Goal: Obtain resource: Download file/media

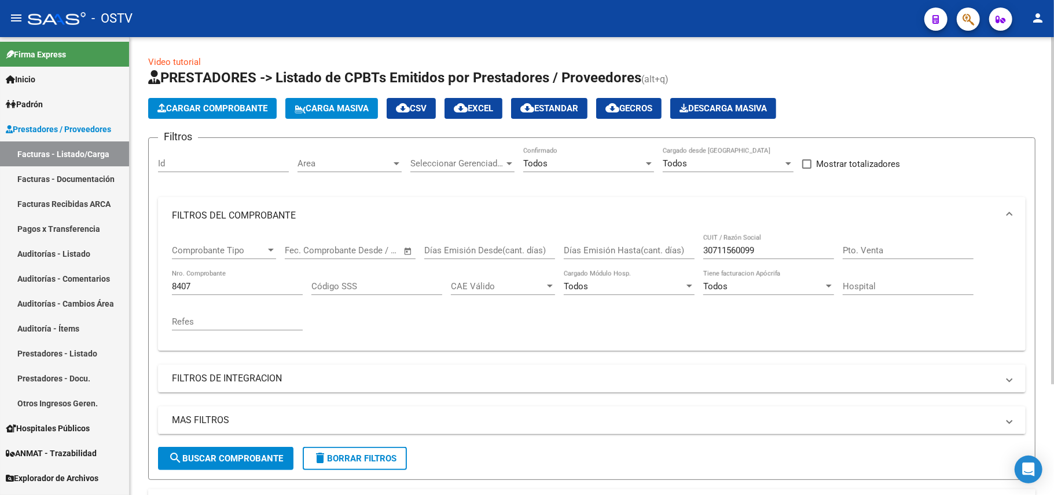
scroll to position [147, 0]
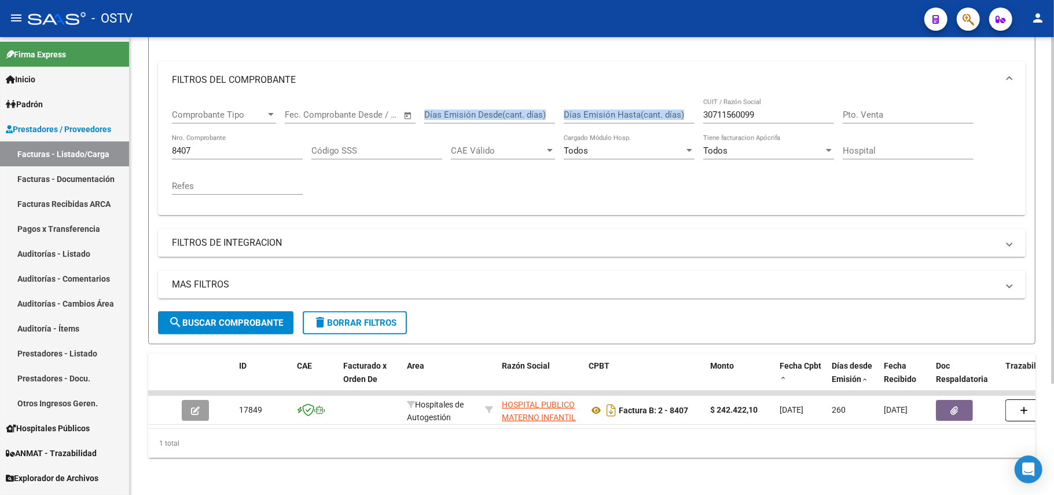
drag, startPoint x: 783, startPoint y: 96, endPoint x: 549, endPoint y: 96, distance: 233.9
click at [549, 98] on div "Comprobante Tipo Comprobante Tipo Fecha inicio – Fecha fin Fec. Comprobante Des…" at bounding box center [592, 151] width 840 height 107
click at [756, 109] on input "30711560099" at bounding box center [769, 114] width 131 height 10
click at [770, 98] on div "30711560099 CUIT / Razón Social" at bounding box center [769, 110] width 131 height 25
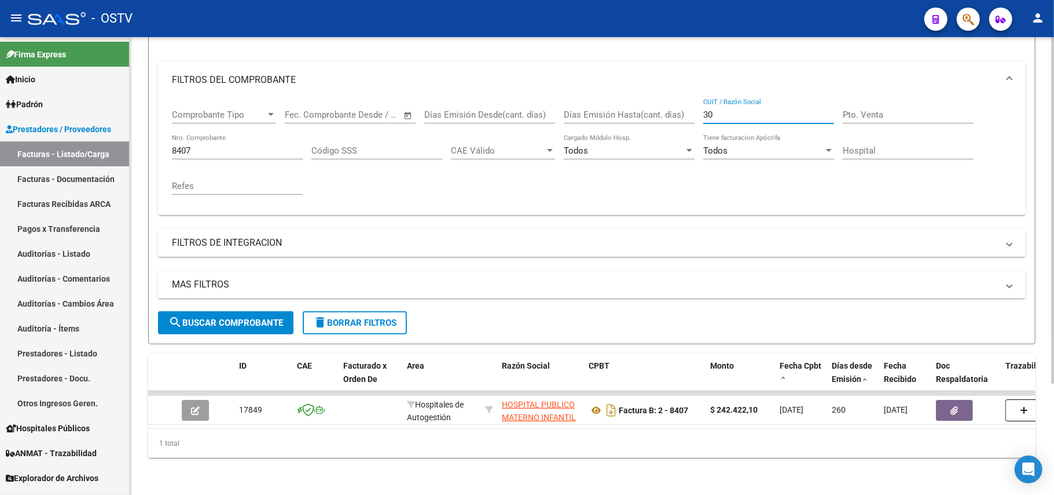
type input "3"
drag, startPoint x: 220, startPoint y: 135, endPoint x: 151, endPoint y: 145, distance: 69.6
click at [153, 147] on form "Filtros Id Area Area Seleccionar Gerenciador Seleccionar Gerenciador Todos Conf…" at bounding box center [592, 173] width 888 height 342
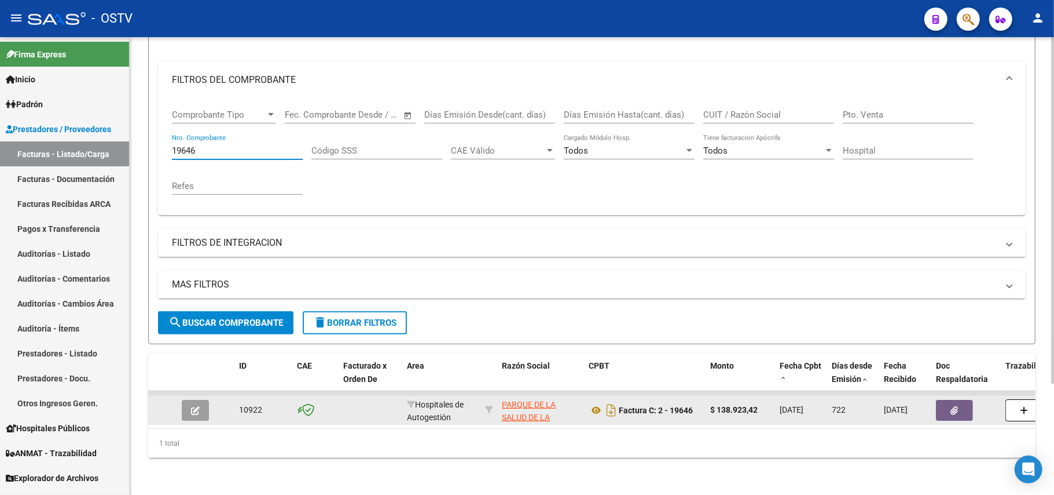
type input "19646"
click at [529, 398] on app-link-go-to "PARQUE DE LA SALUD DE LA PROVINCIA DE [GEOGRAPHIC_DATA] [PERSON_NAME] XVII - NR…" at bounding box center [541, 437] width 78 height 79
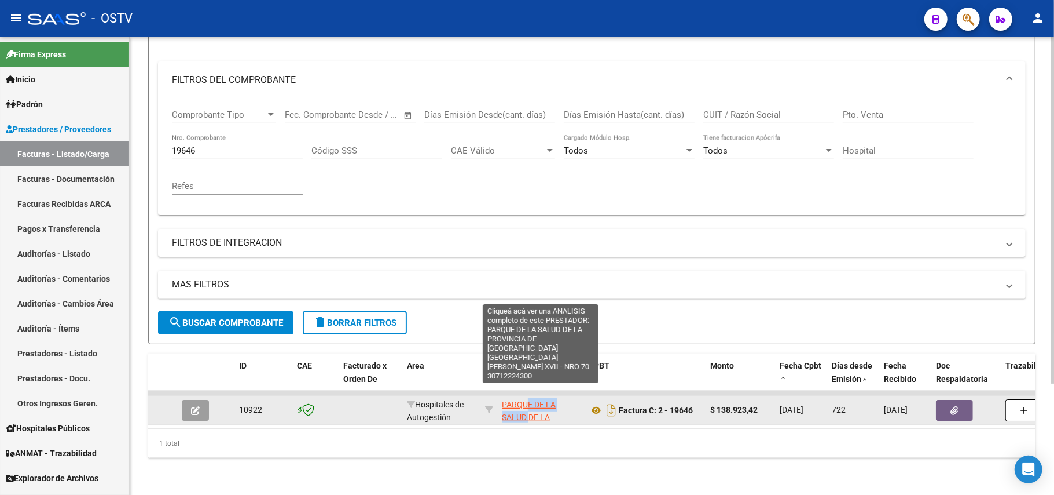
click at [532, 400] on span "PARQUE DE LA SALUD DE LA PROVINCIA DE [GEOGRAPHIC_DATA] [PERSON_NAME] XVII - NR…" at bounding box center [541, 437] width 78 height 75
copy span "E DE LA SALUD"
type textarea "30712224300"
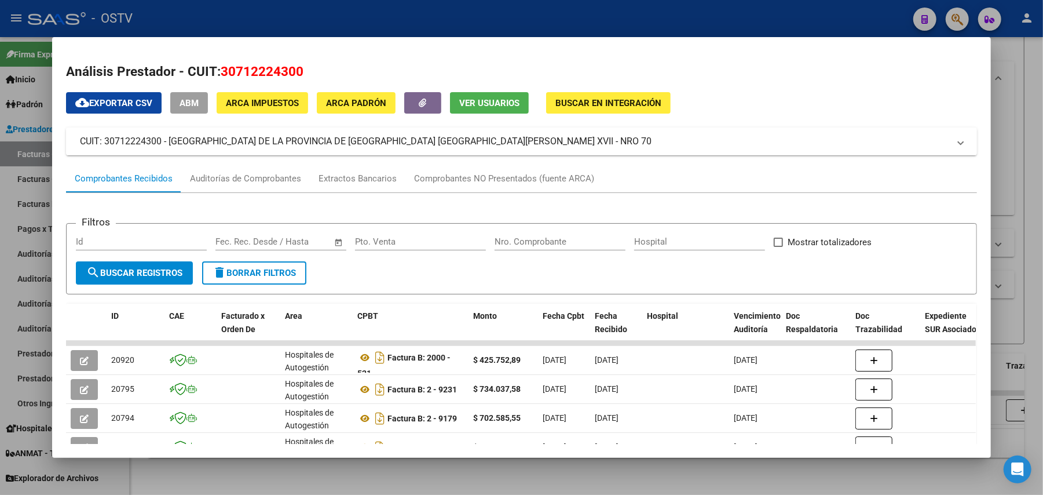
drag, startPoint x: 594, startPoint y: 141, endPoint x: 153, endPoint y: 138, distance: 440.7
click at [153, 138] on mat-panel-title "CUIT: 30712224300 - [GEOGRAPHIC_DATA] DE LA PROVINCIA DE [GEOGRAPHIC_DATA] [GEO…" at bounding box center [514, 141] width 869 height 14
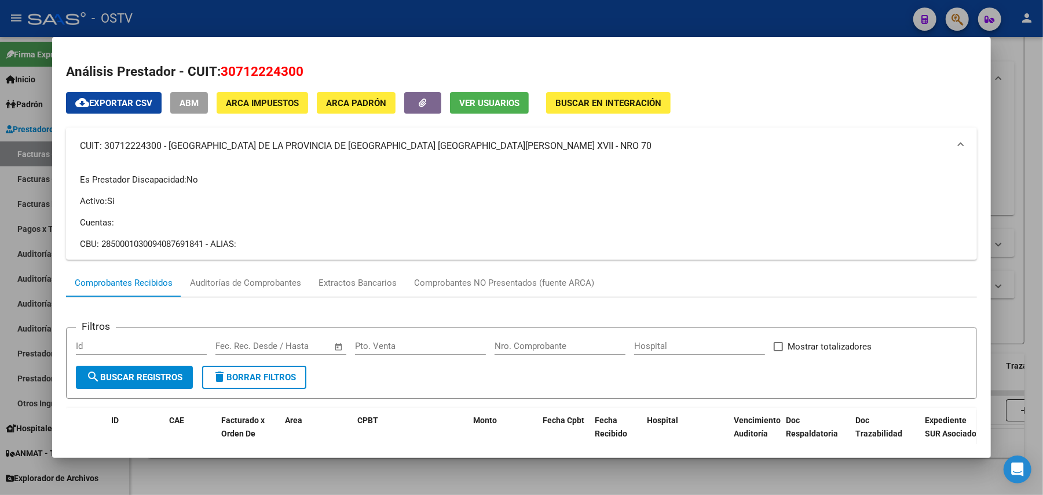
drag, startPoint x: 301, startPoint y: 64, endPoint x: 217, endPoint y: 64, distance: 84.5
click at [217, 64] on h2 "Análisis Prestador - CUIT: 30712224300" at bounding box center [521, 72] width 911 height 20
copy span "30712224300"
click at [332, 24] on div at bounding box center [521, 247] width 1043 height 495
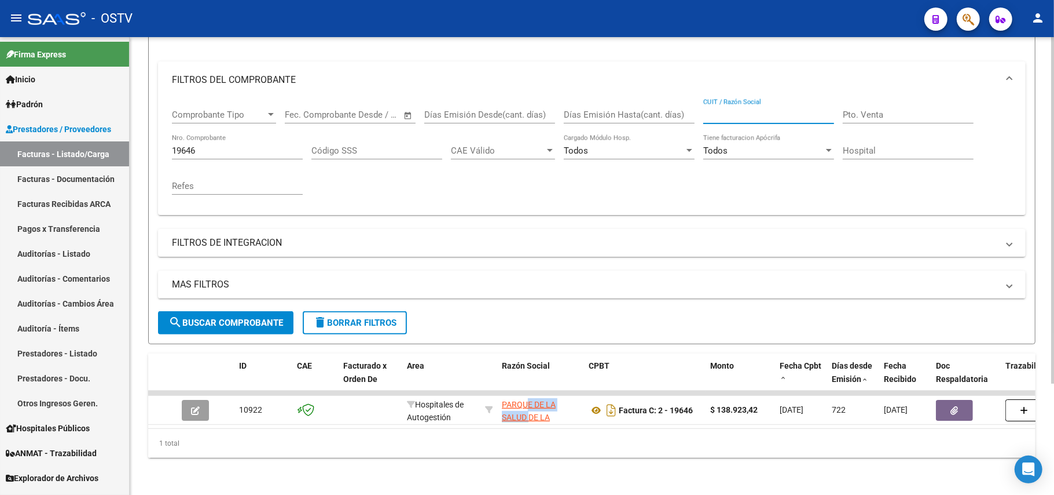
paste input "30712224300"
type input "30712224300"
click at [197, 317] on span "search Buscar Comprobante" at bounding box center [226, 322] width 115 height 10
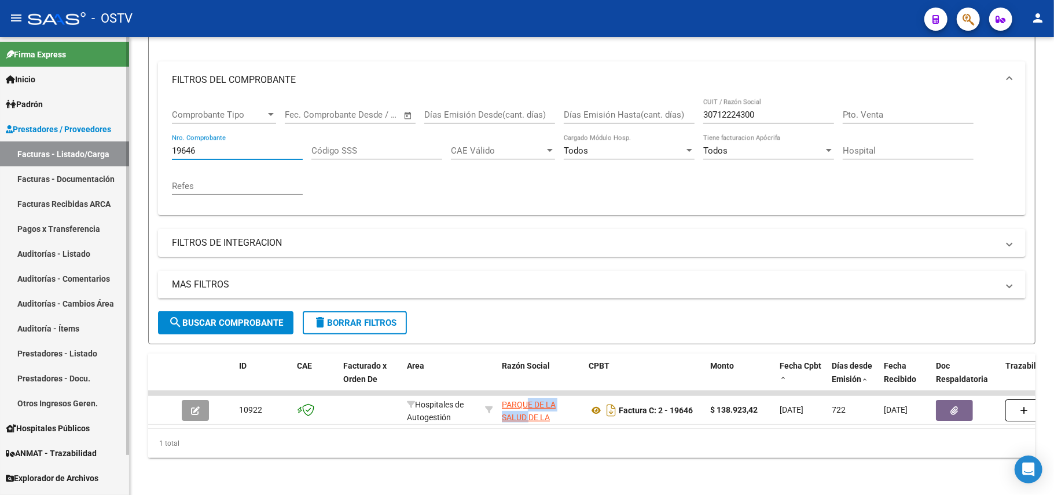
drag, startPoint x: 248, startPoint y: 140, endPoint x: 0, endPoint y: 97, distance: 252.0
click at [0, 97] on mat-sidenav-container "Firma Express Inicio Calendario SSS Instructivos Contacto OS Padrón Afiliados E…" at bounding box center [527, 265] width 1054 height 457
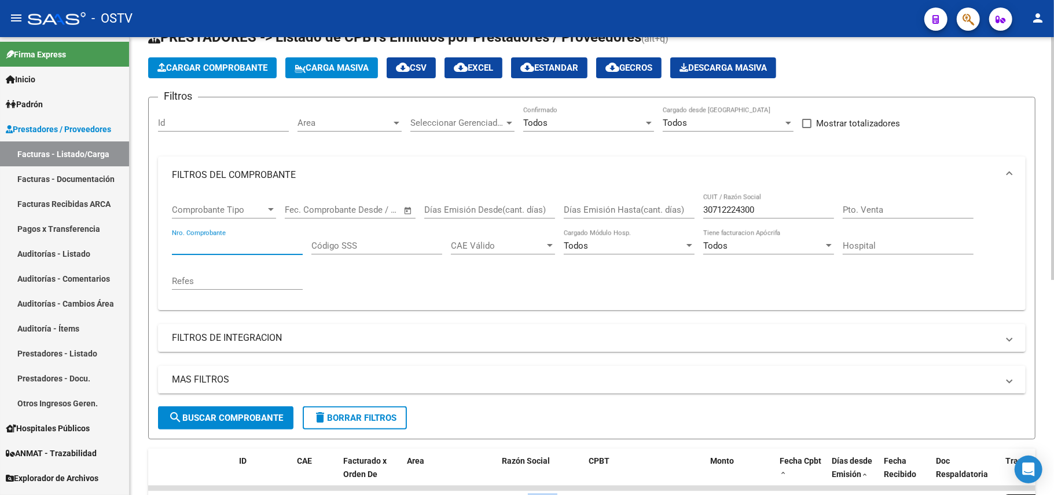
scroll to position [21, 0]
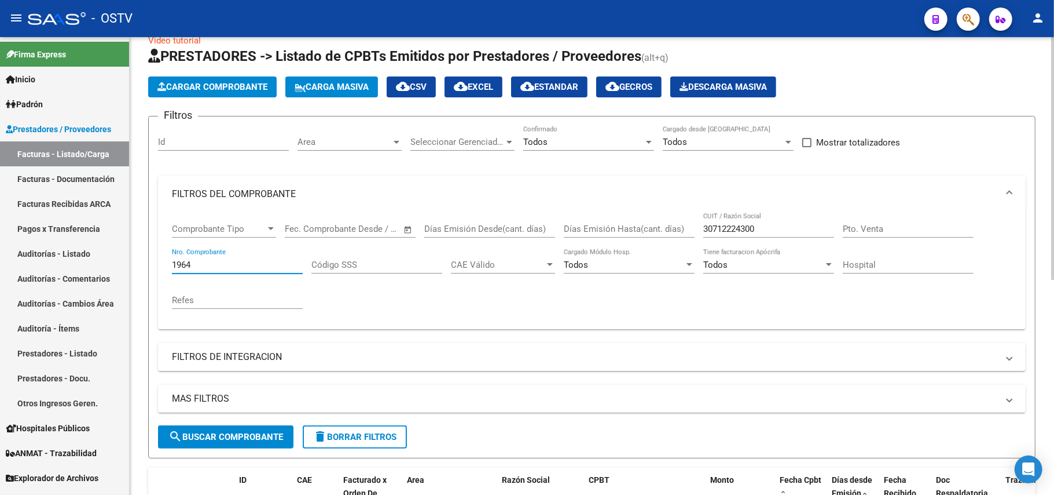
type input "19646"
click at [193, 422] on div "MAS FILTROS Todos Con Doc. Respaldatoria Todos Con Trazabilidad Todos Asociado …" at bounding box center [592, 404] width 868 height 41
click at [197, 432] on span "search Buscar Comprobante" at bounding box center [226, 436] width 115 height 10
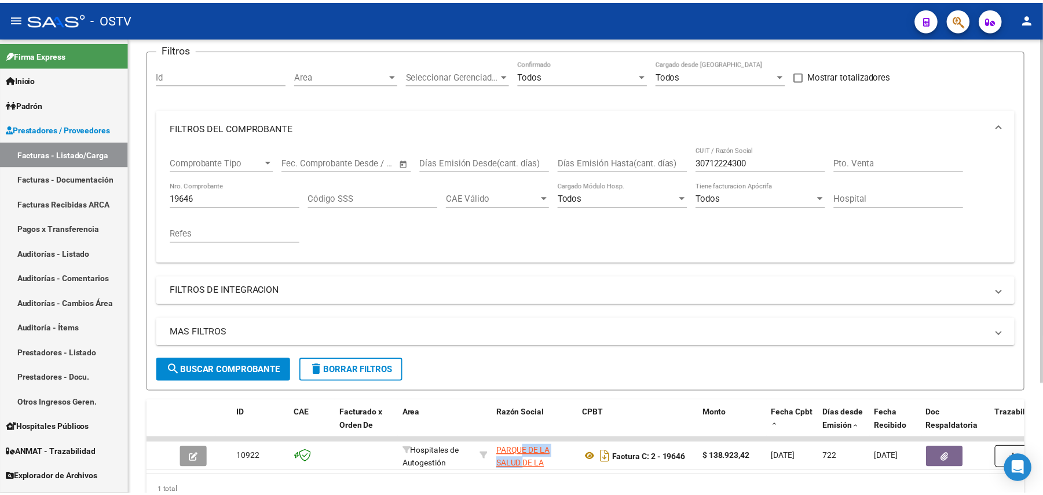
scroll to position [147, 0]
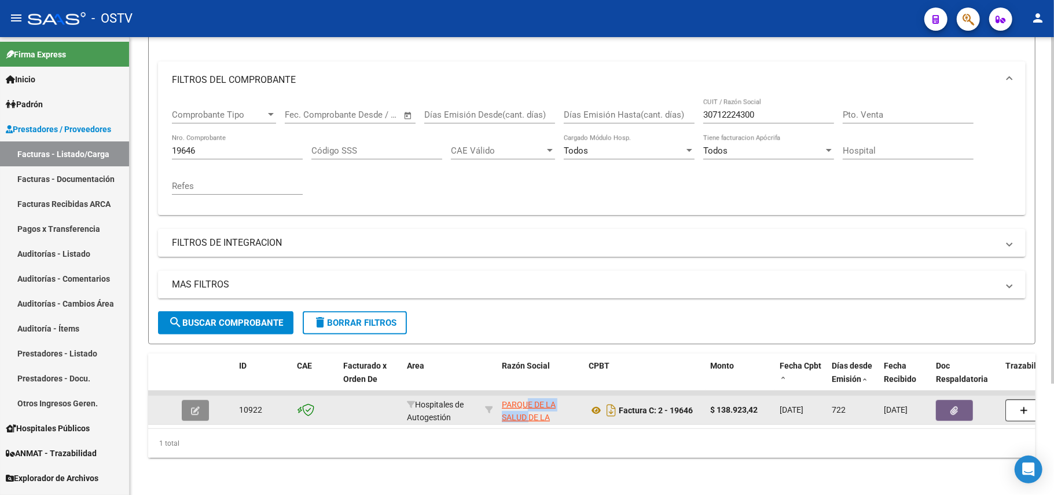
click at [188, 400] on button "button" at bounding box center [195, 410] width 27 height 21
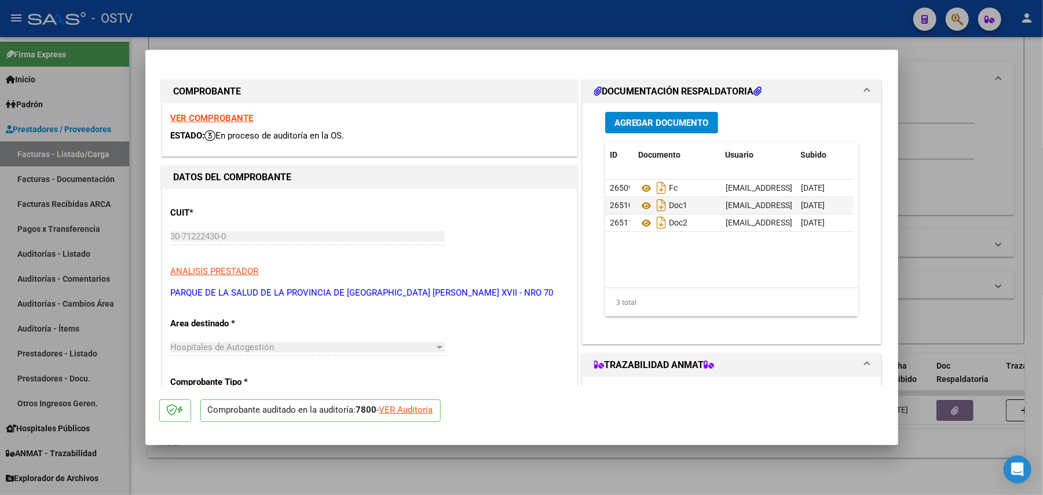
click at [933, 286] on div at bounding box center [521, 247] width 1043 height 495
type input "$ 0,00"
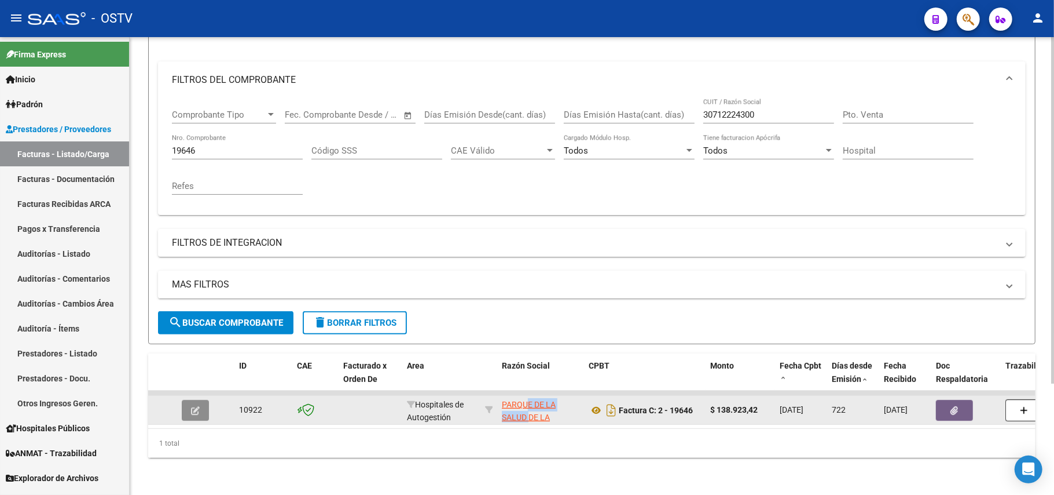
click at [197, 406] on icon "button" at bounding box center [195, 410] width 9 height 9
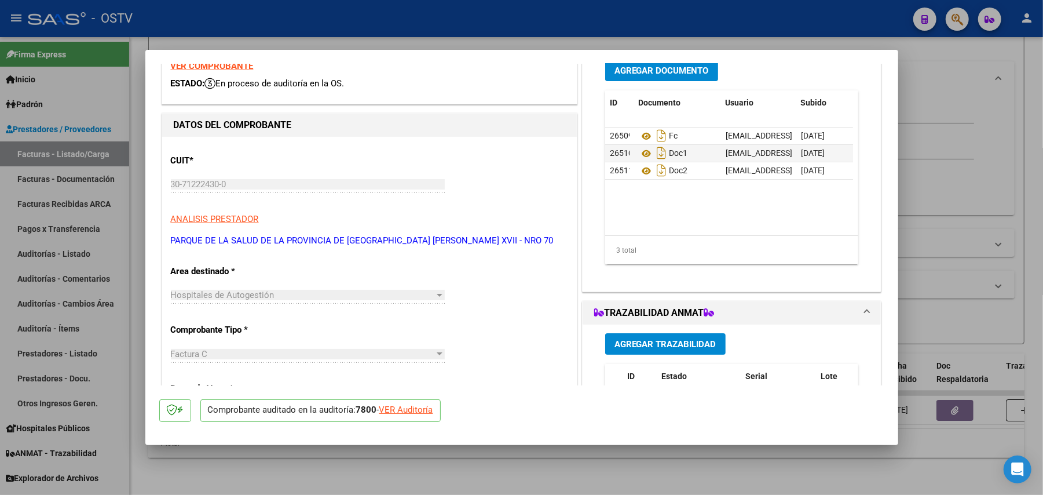
scroll to position [0, 0]
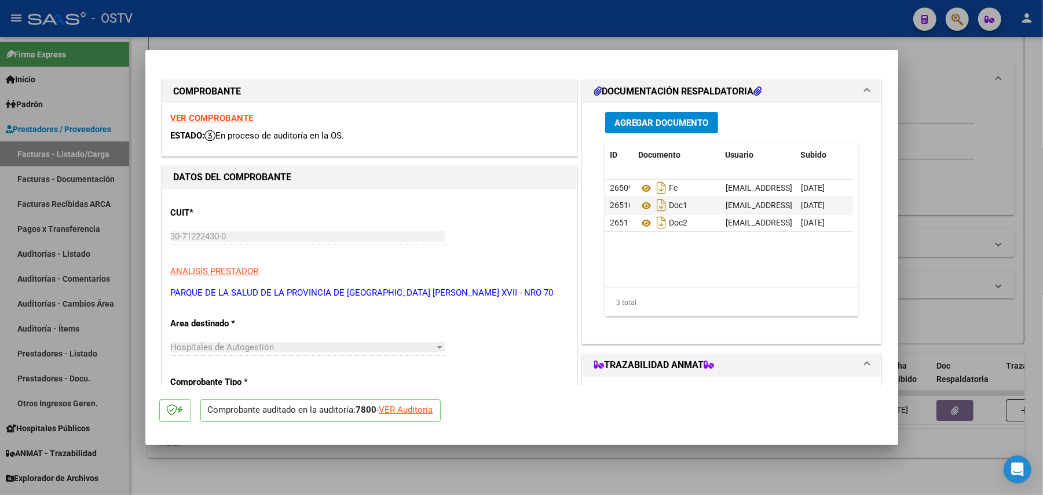
click at [993, 214] on div at bounding box center [521, 247] width 1043 height 495
type input "$ 0,00"
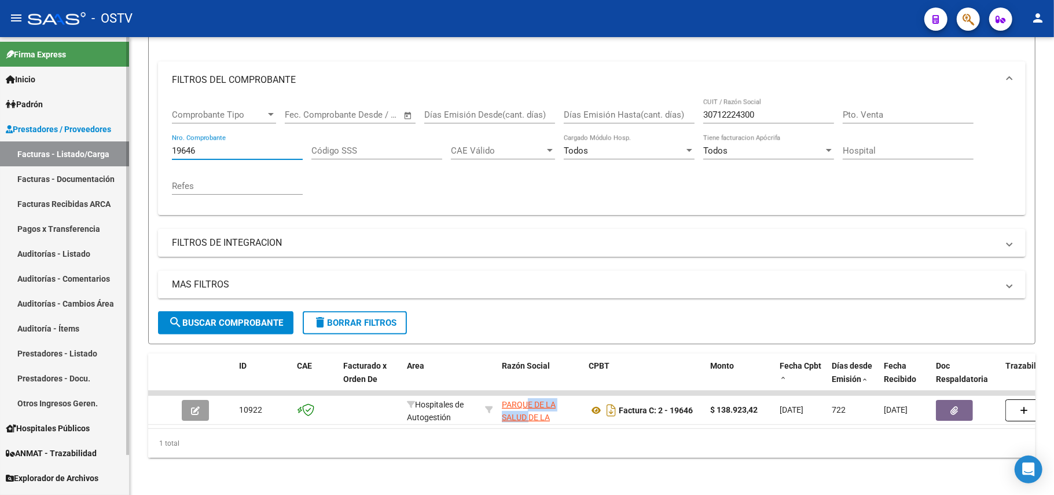
drag, startPoint x: 259, startPoint y: 140, endPoint x: 61, endPoint y: 139, distance: 198.6
click at [61, 139] on mat-sidenav-container "Firma Express Inicio Calendario SSS Instructivos Contacto OS Padrón Afiliados E…" at bounding box center [527, 265] width 1054 height 457
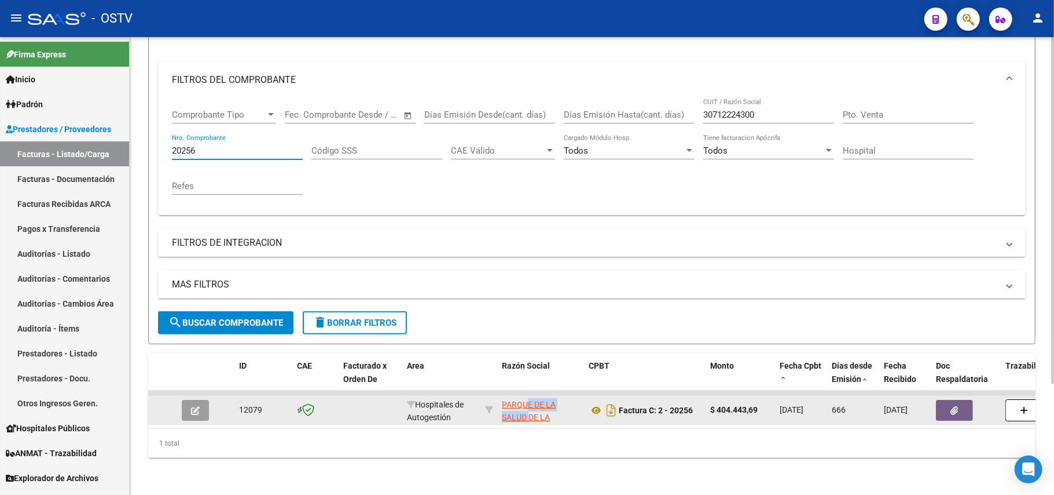
type input "20256"
click at [183, 400] on button "button" at bounding box center [195, 410] width 27 height 21
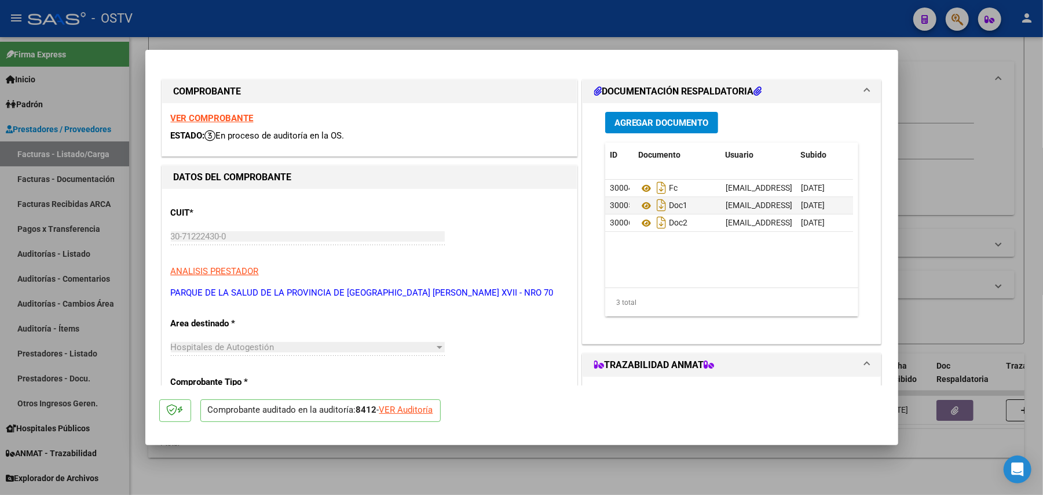
click at [138, 204] on div at bounding box center [521, 247] width 1043 height 495
type input "$ 0,00"
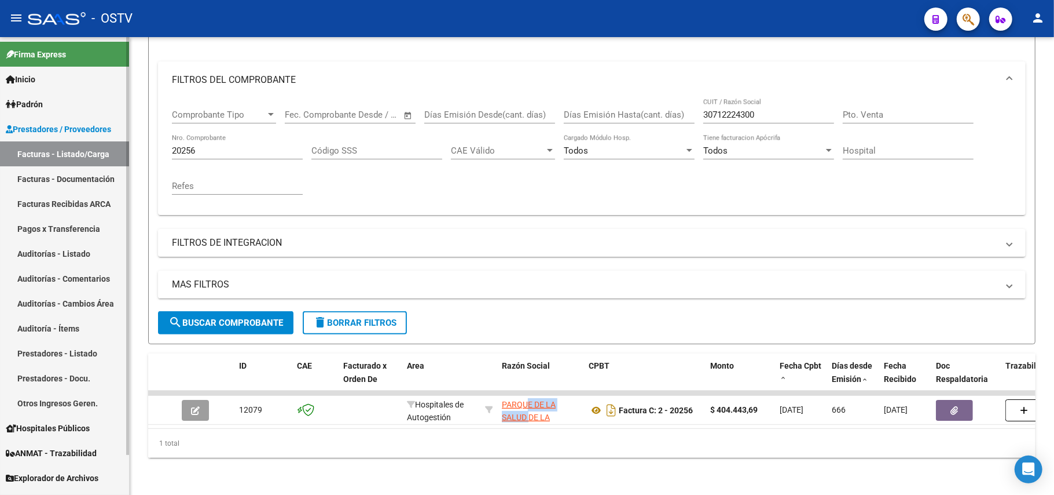
drag, startPoint x: 207, startPoint y: 133, endPoint x: 82, endPoint y: 127, distance: 124.6
click at [82, 127] on mat-sidenav-container "Firma Express Inicio Calendario SSS Instructivos Contacto OS Padrón Afiliados E…" at bounding box center [527, 265] width 1054 height 457
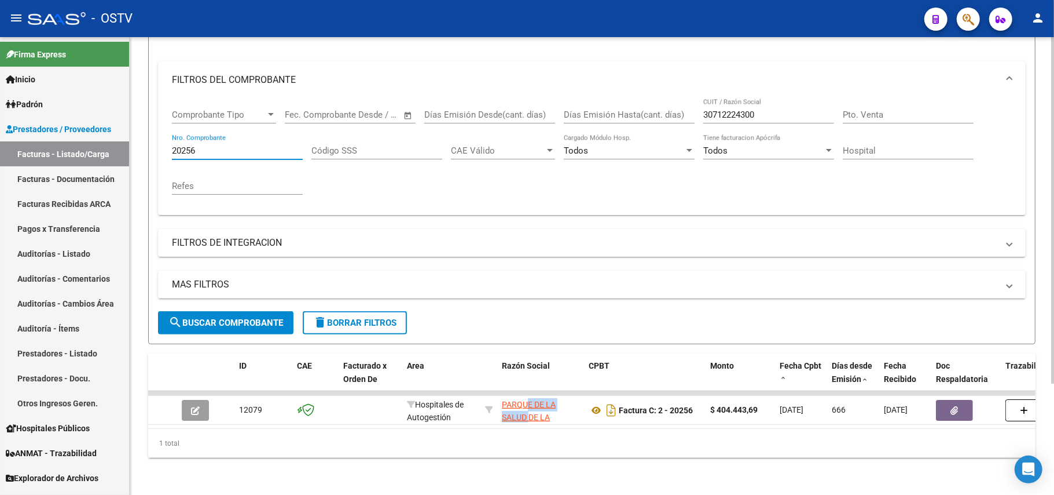
click at [225, 145] on input "20256" at bounding box center [237, 150] width 131 height 10
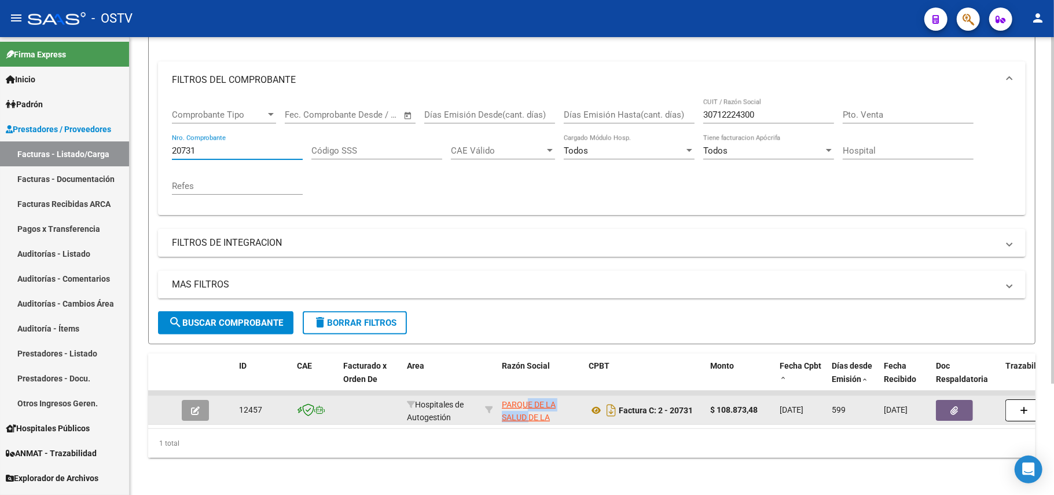
type input "20731"
click at [189, 400] on button "button" at bounding box center [195, 410] width 27 height 21
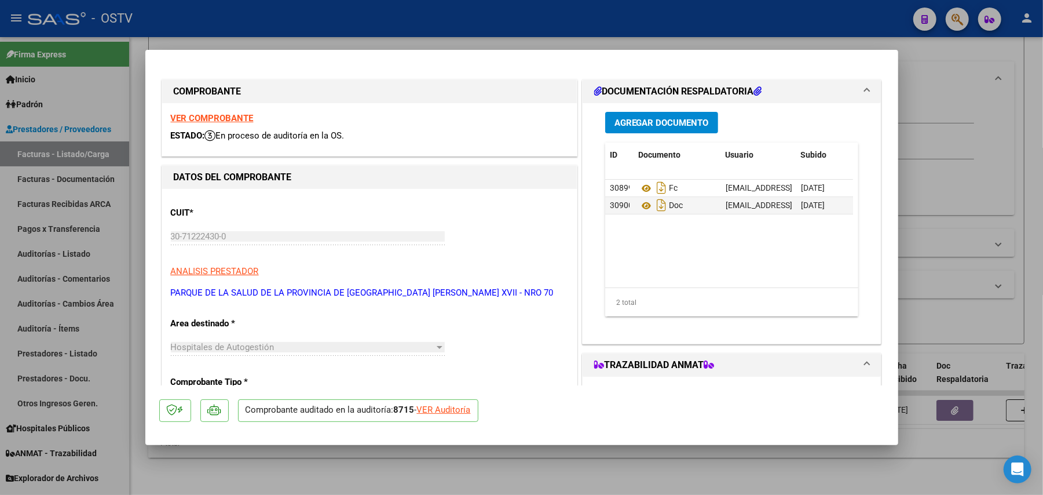
click at [983, 90] on div at bounding box center [521, 247] width 1043 height 495
type input "$ 0,00"
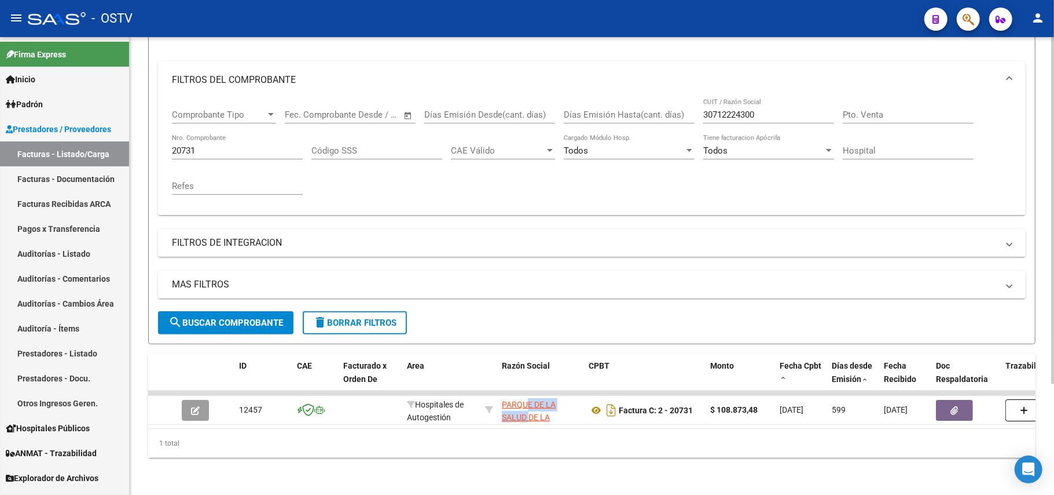
drag, startPoint x: 248, startPoint y: 129, endPoint x: 216, endPoint y: 136, distance: 33.2
click at [237, 134] on div "20731 Nro. Comprobante" at bounding box center [237, 146] width 131 height 25
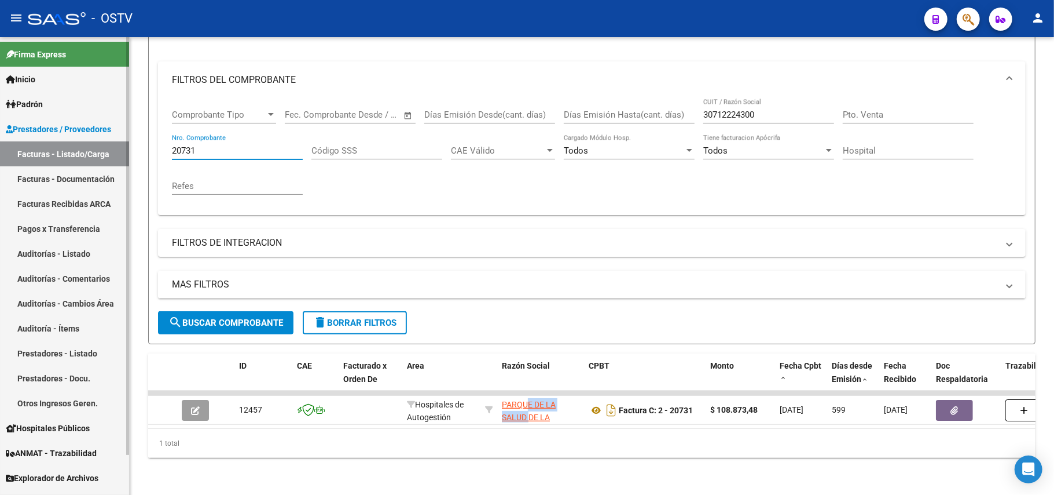
drag, startPoint x: 216, startPoint y: 136, endPoint x: 53, endPoint y: 126, distance: 163.0
click at [53, 126] on mat-sidenav-container "Firma Express Inicio Calendario SSS Instructivos Contacto OS Padrón Afiliados E…" at bounding box center [527, 265] width 1054 height 457
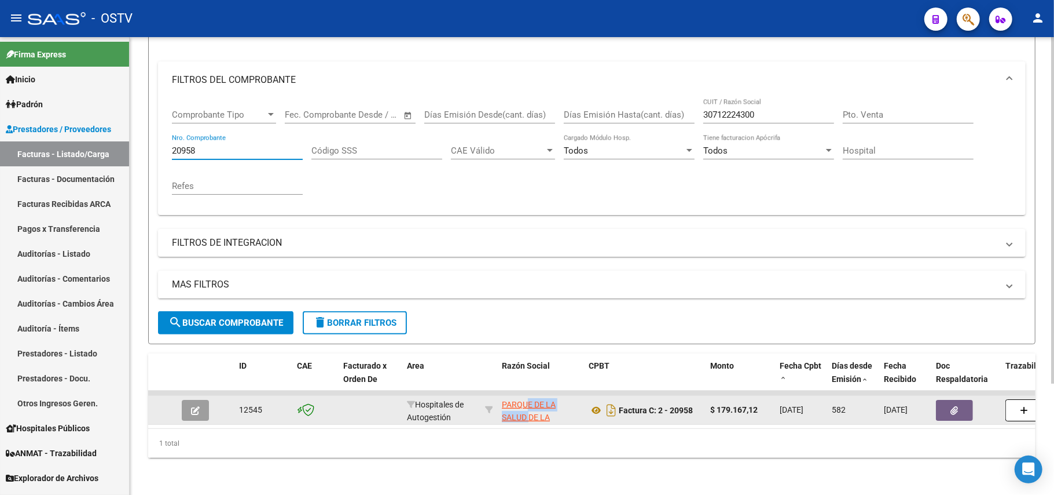
type input "20958"
click at [192, 406] on icon "button" at bounding box center [195, 410] width 9 height 9
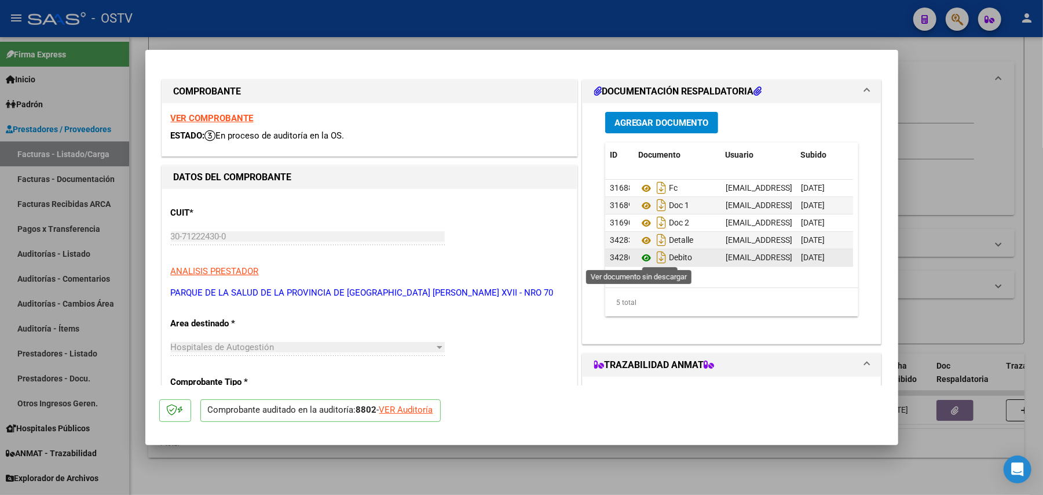
click at [642, 257] on icon at bounding box center [646, 258] width 15 height 14
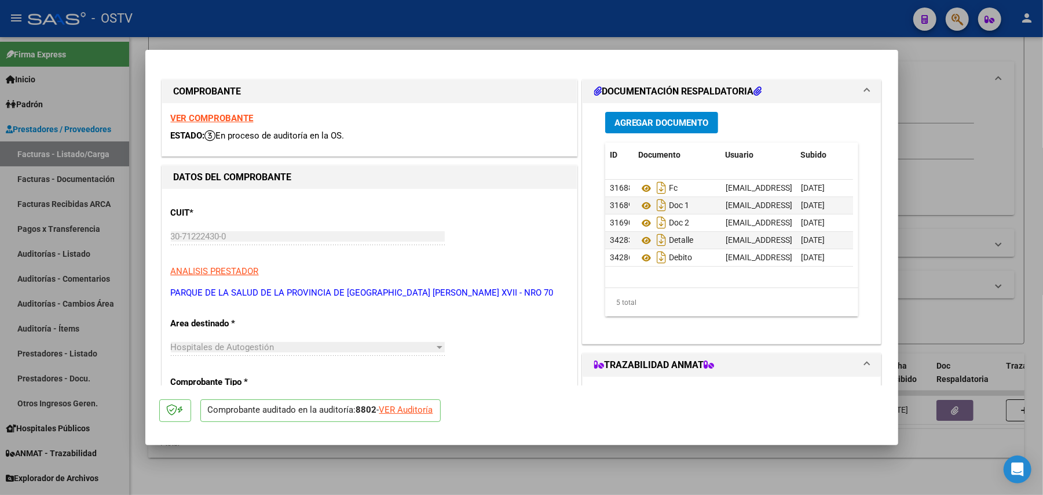
click at [506, 27] on div at bounding box center [521, 247] width 1043 height 495
type input "$ 0,00"
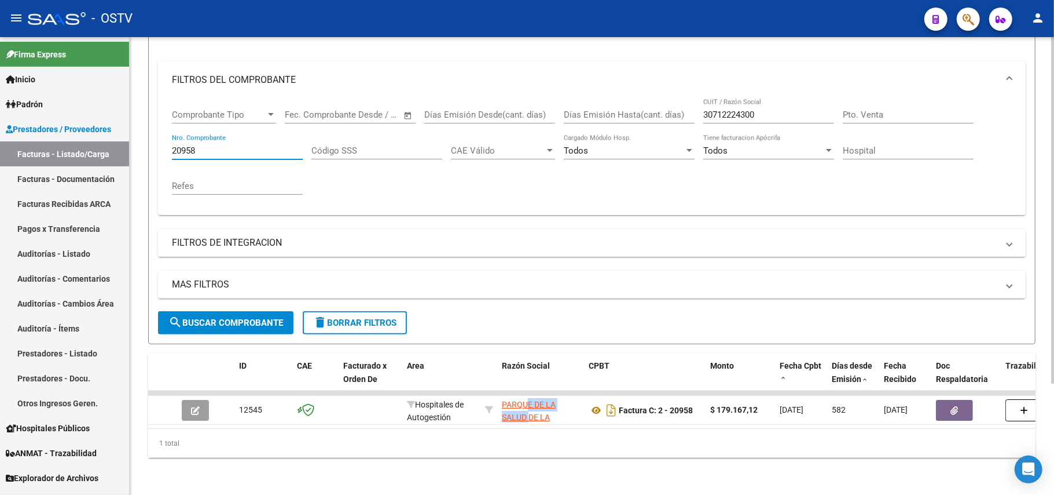
drag, startPoint x: 269, startPoint y: 137, endPoint x: 140, endPoint y: 135, distance: 129.2
click at [140, 135] on div "Video tutorial PRESTADORES -> Listado de CPBTs Emitidos por Prestadores / Prove…" at bounding box center [592, 198] width 925 height 593
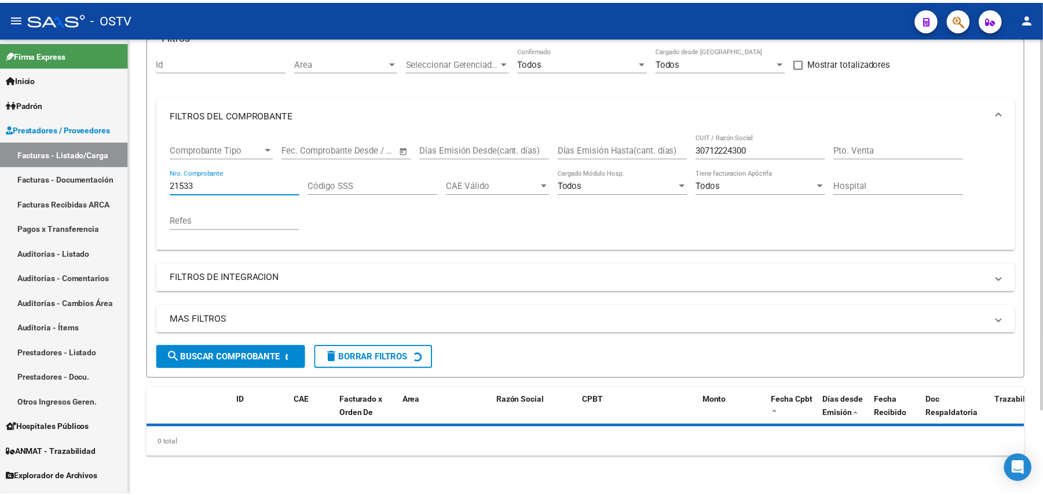
scroll to position [126, 0]
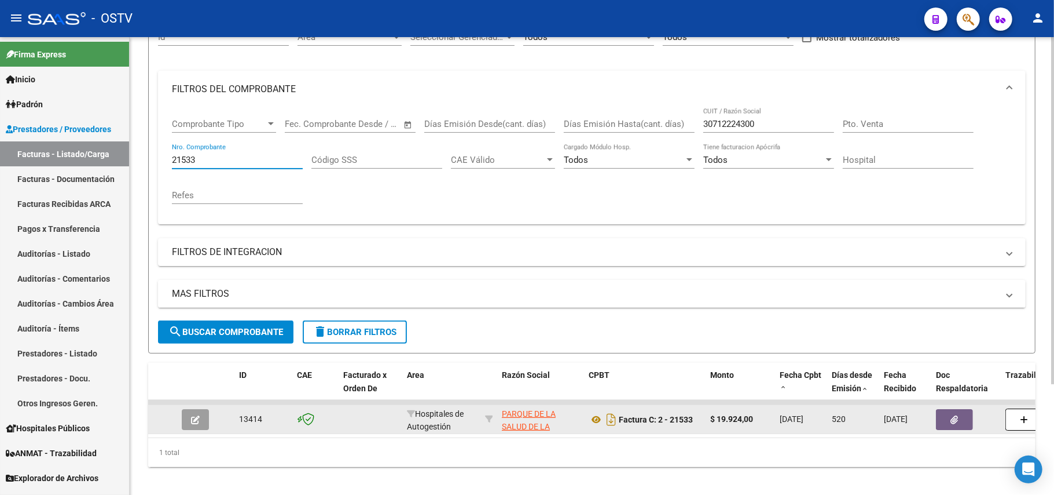
type input "21533"
click at [207, 415] on button "button" at bounding box center [195, 419] width 27 height 21
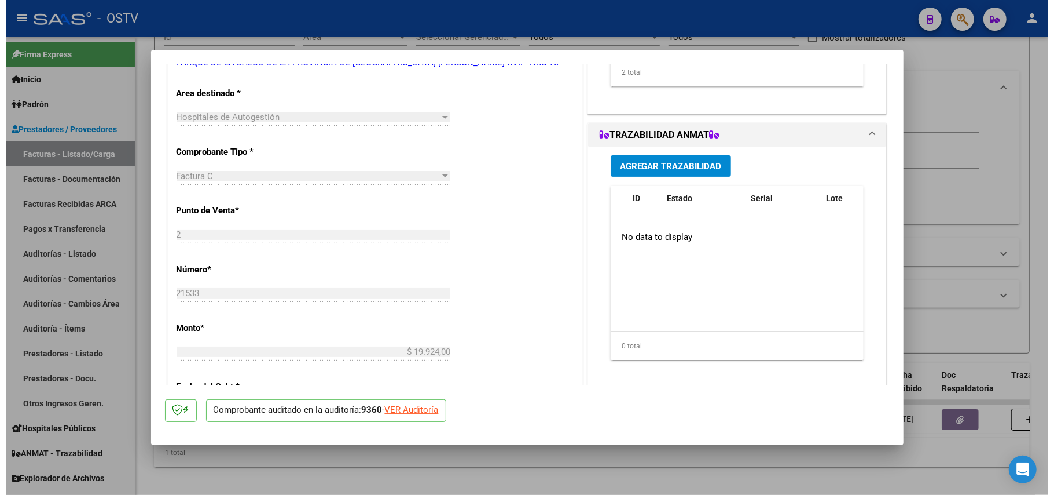
scroll to position [232, 0]
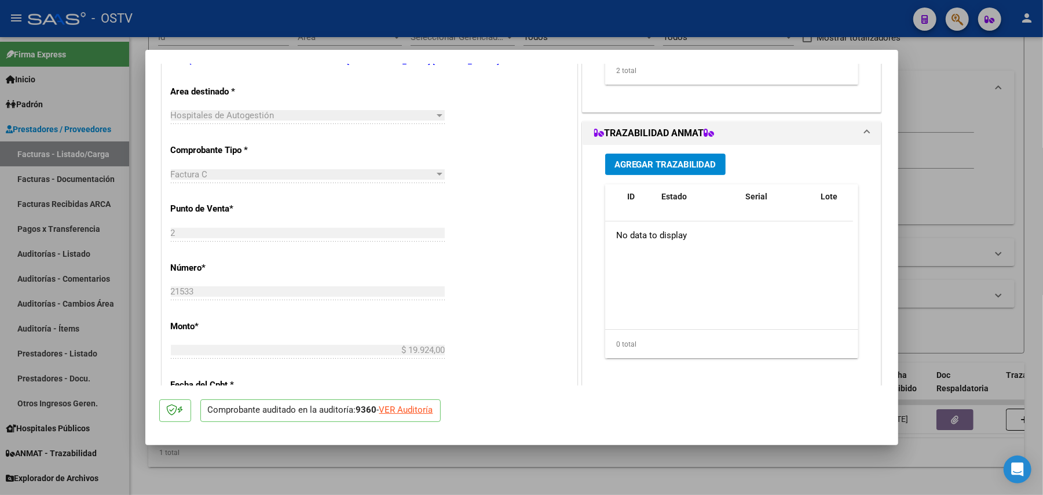
click at [373, 459] on div at bounding box center [521, 247] width 1043 height 495
type input "$ 0,00"
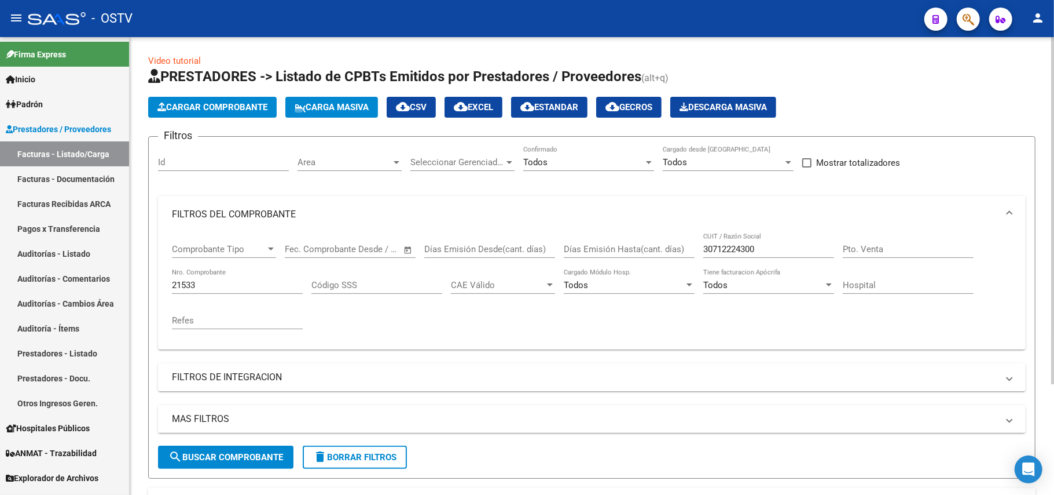
scroll to position [0, 0]
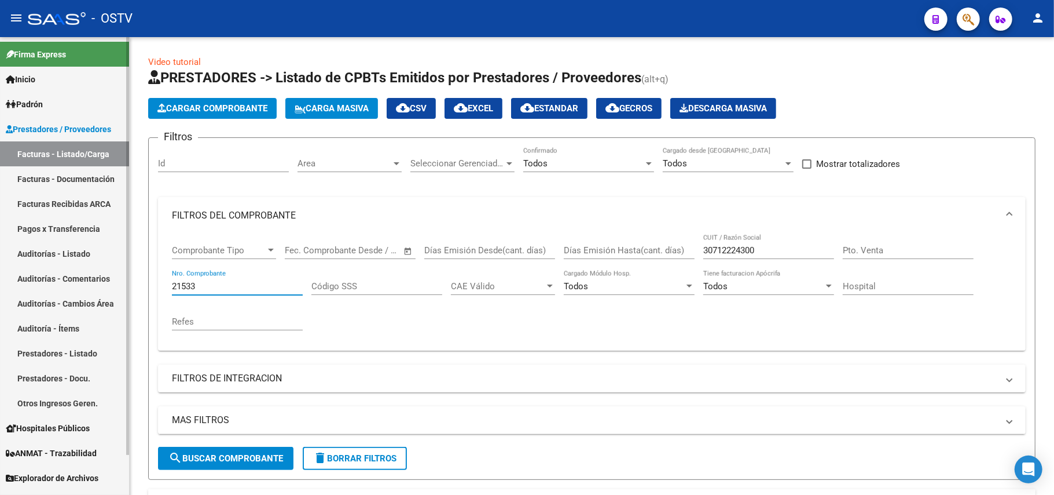
drag, startPoint x: 221, startPoint y: 281, endPoint x: 1, endPoint y: 272, distance: 220.3
click at [1, 272] on mat-sidenav-container "Firma Express Inicio Calendario SSS Instructivos Contacto OS Padrón Afiliados E…" at bounding box center [527, 265] width 1054 height 457
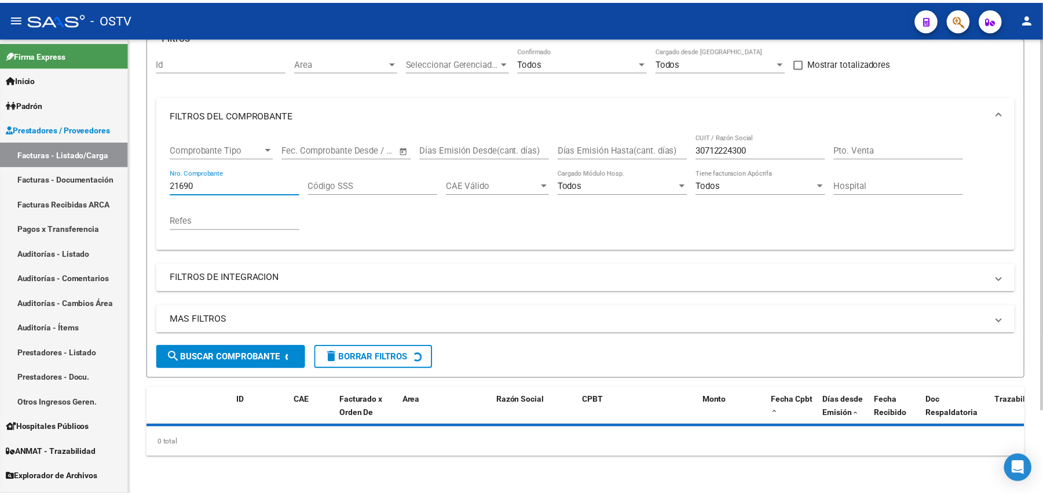
scroll to position [126, 0]
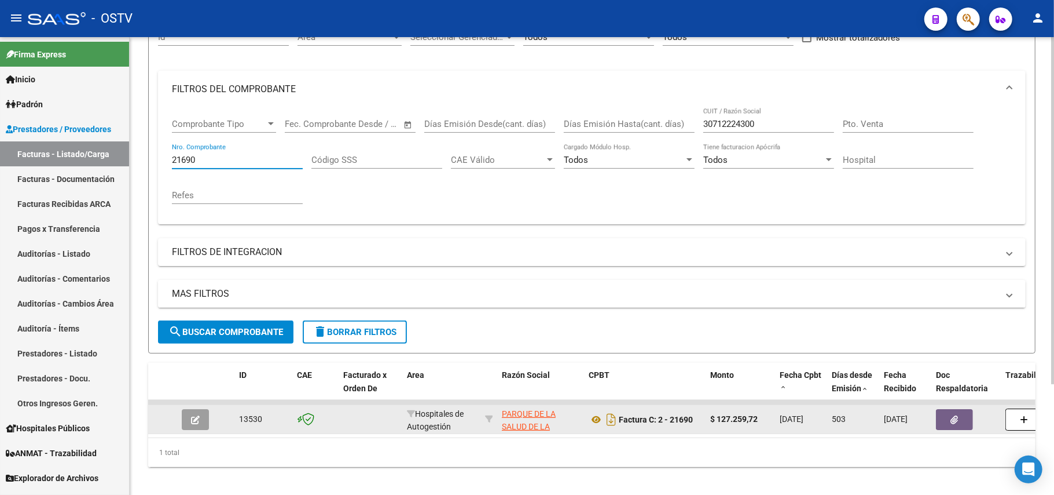
type input "21690"
click at [182, 422] on button "button" at bounding box center [195, 419] width 27 height 21
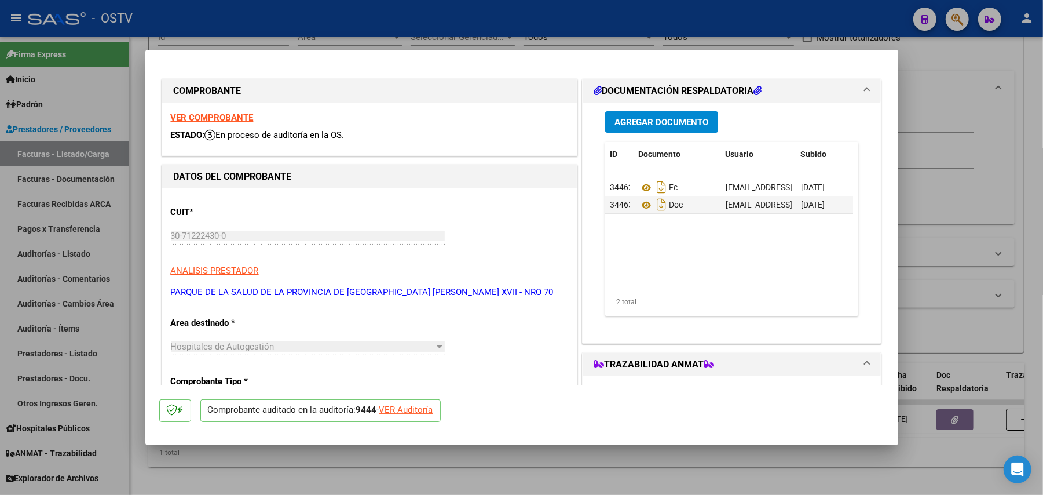
scroll to position [0, 0]
click at [974, 287] on div at bounding box center [521, 247] width 1043 height 495
type input "$ 0,00"
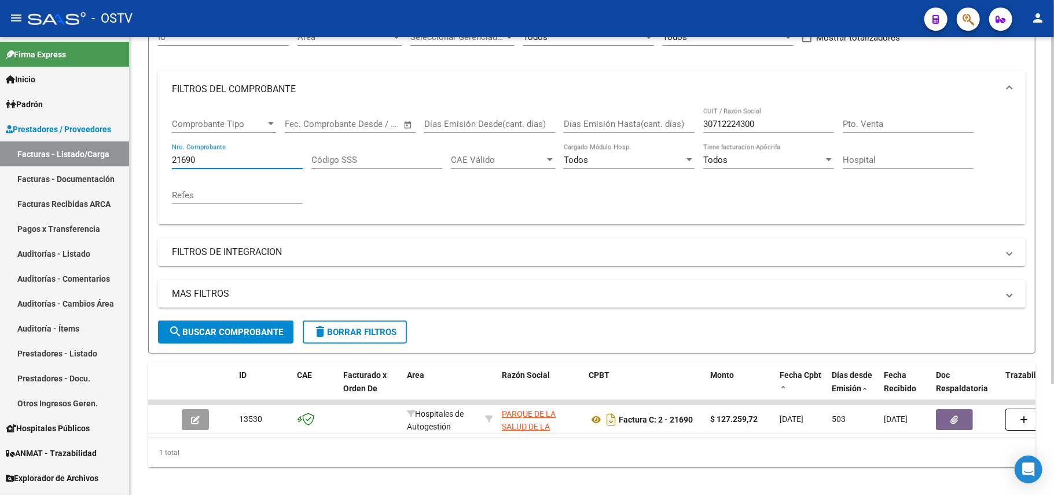
drag, startPoint x: 291, startPoint y: 161, endPoint x: 226, endPoint y: 159, distance: 64.9
click at [261, 167] on div "21690 Nro. Comprobante" at bounding box center [237, 156] width 131 height 25
type input "2"
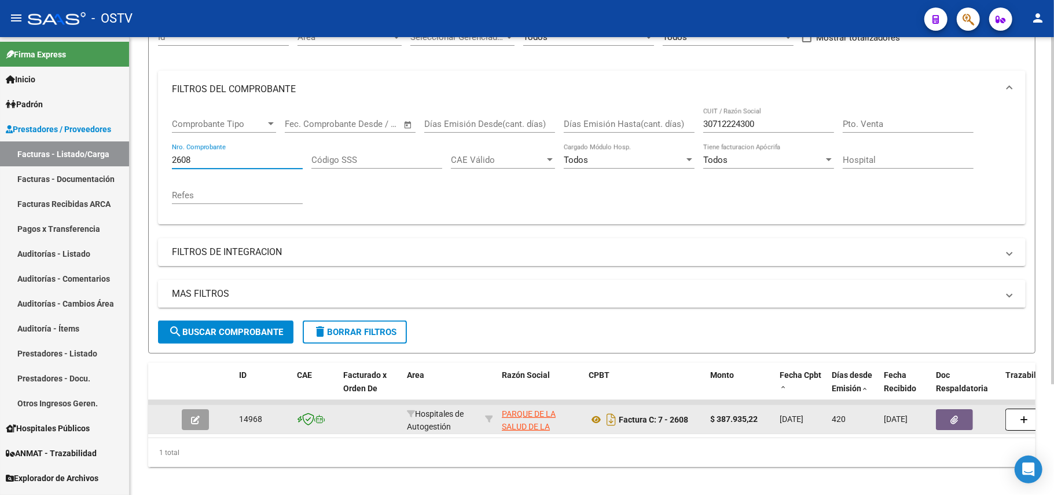
type input "2608"
click at [200, 418] on button "button" at bounding box center [195, 419] width 27 height 21
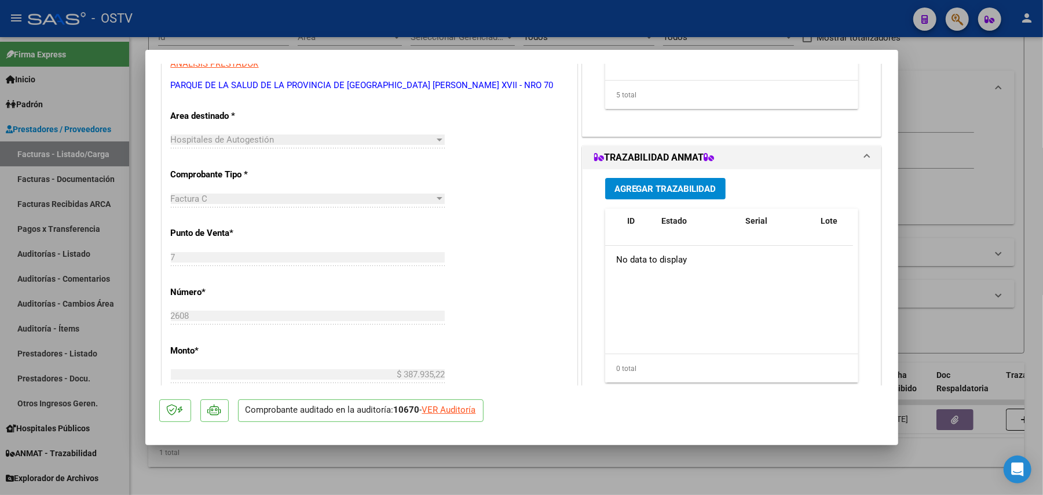
scroll to position [21, 0]
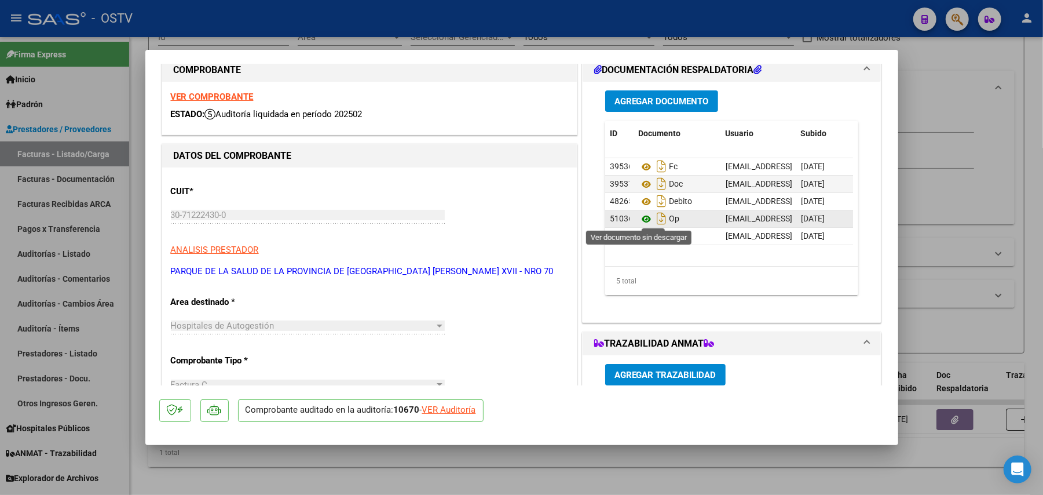
click at [639, 221] on icon at bounding box center [646, 219] width 15 height 14
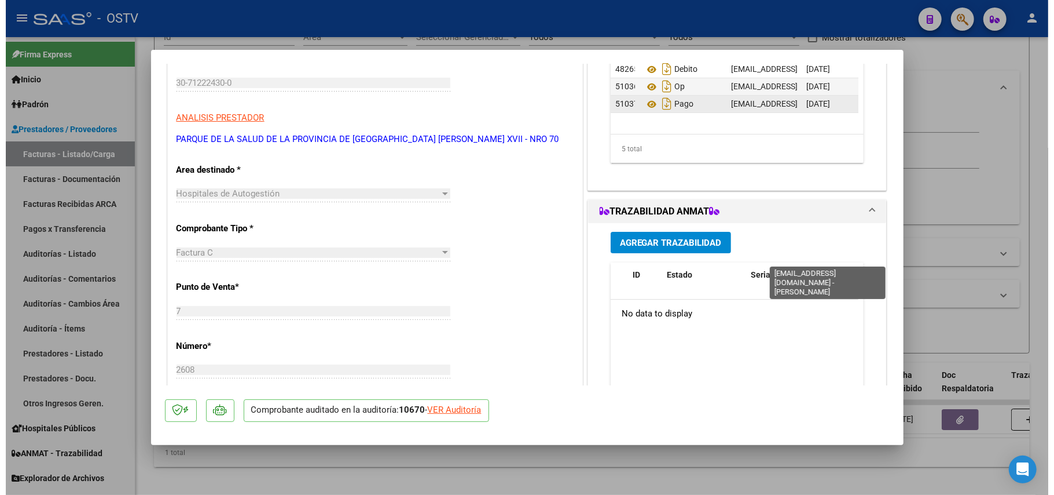
scroll to position [154, 0]
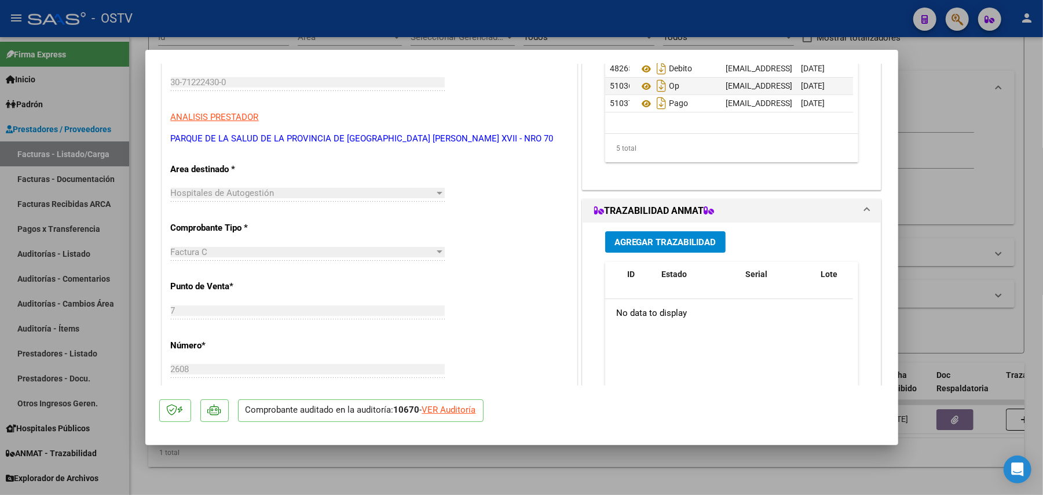
click at [932, 265] on div at bounding box center [521, 247] width 1043 height 495
type input "$ 0,00"
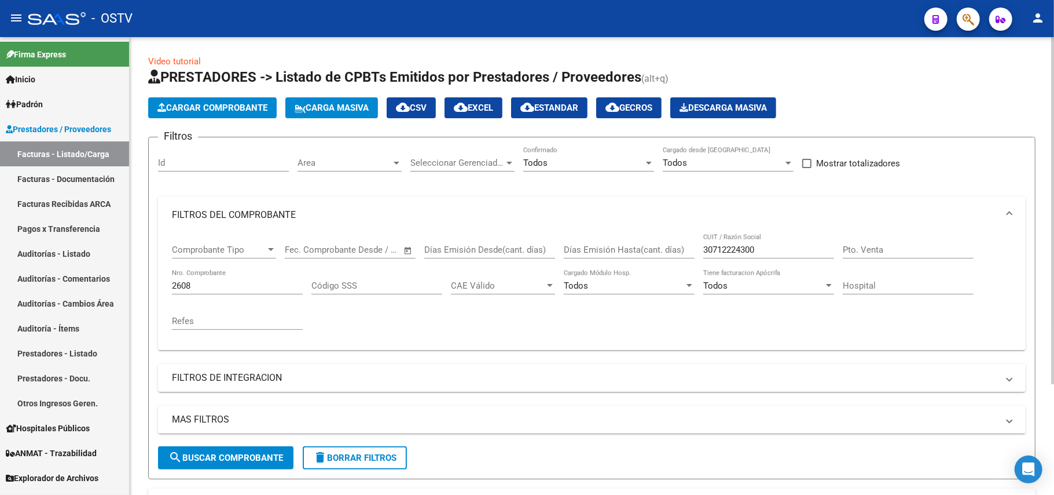
scroll to position [0, 0]
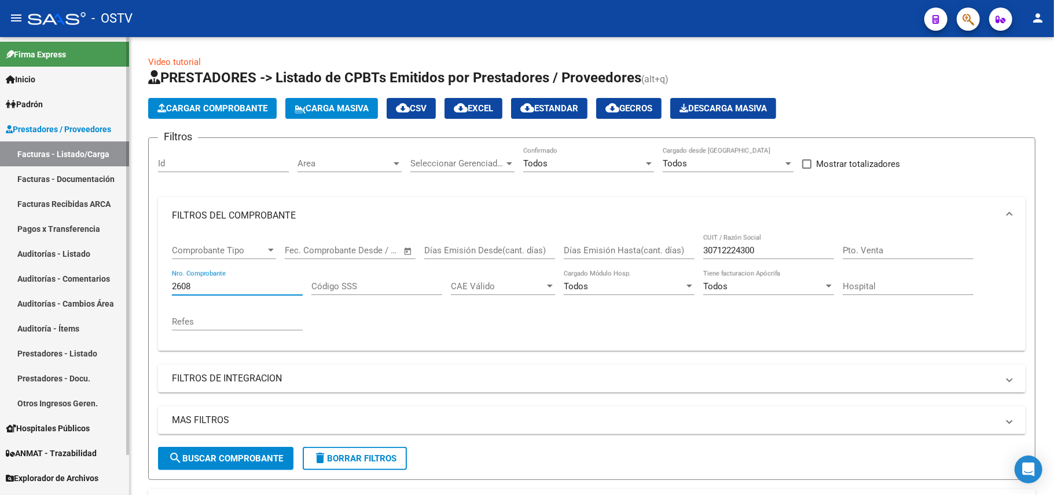
drag, startPoint x: 218, startPoint y: 286, endPoint x: 96, endPoint y: 269, distance: 122.8
click at [96, 269] on mat-sidenav-container "Firma Express Inicio Calendario SSS Instructivos Contacto OS Padrón Afiliados E…" at bounding box center [527, 265] width 1054 height 457
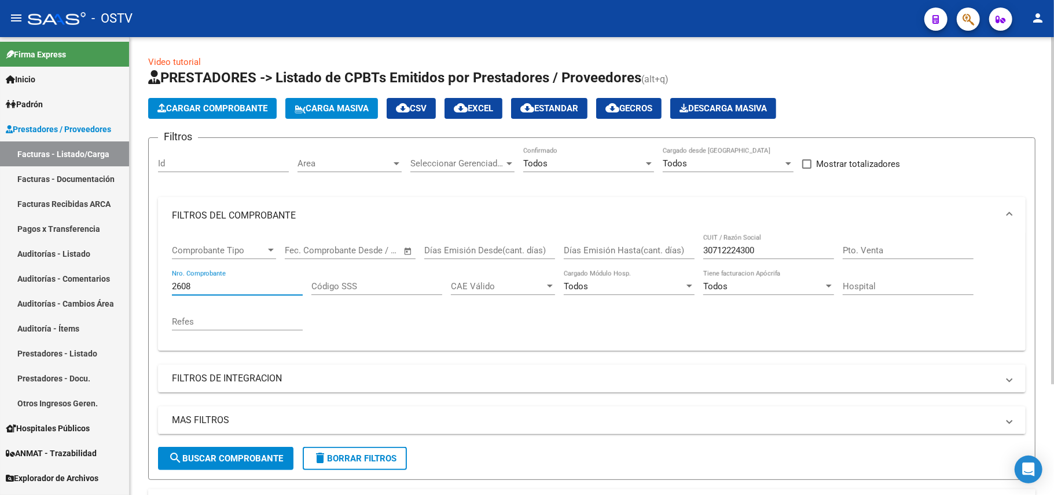
type input "6"
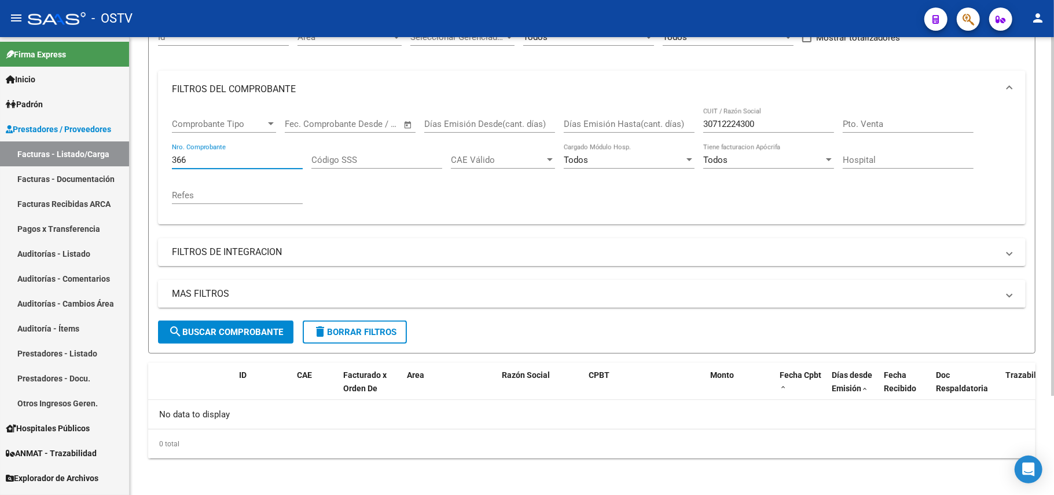
type input "366"
click at [258, 337] on button "search Buscar Comprobante" at bounding box center [226, 331] width 136 height 23
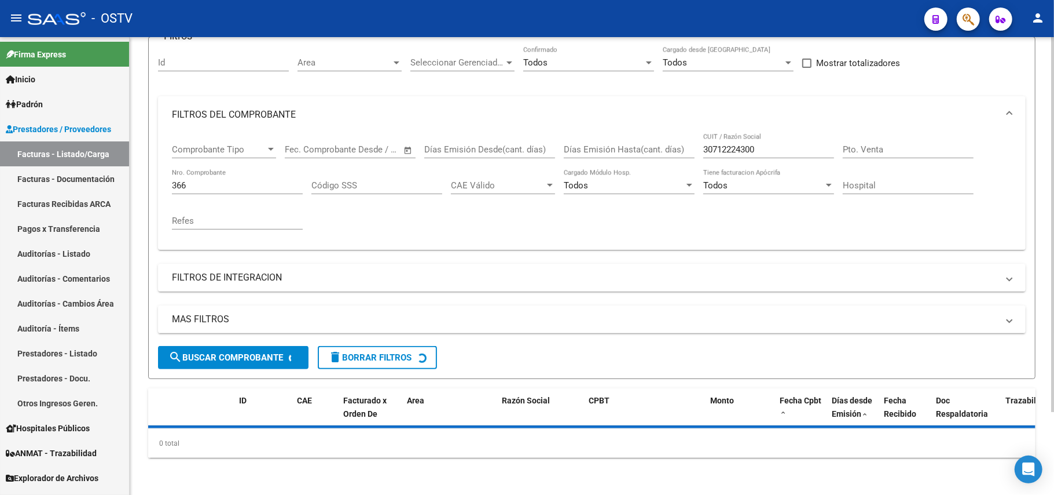
scroll to position [126, 0]
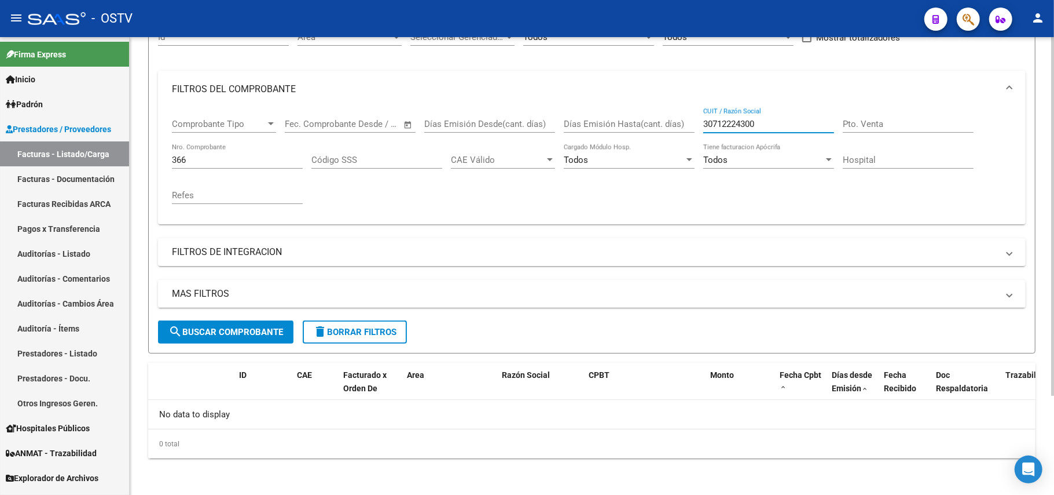
drag, startPoint x: 771, startPoint y: 123, endPoint x: 589, endPoint y: 123, distance: 181.8
click at [589, 123] on div "Comprobante Tipo Comprobante Tipo Fecha inicio – Fecha fin Fec. Comprobante Des…" at bounding box center [592, 161] width 840 height 107
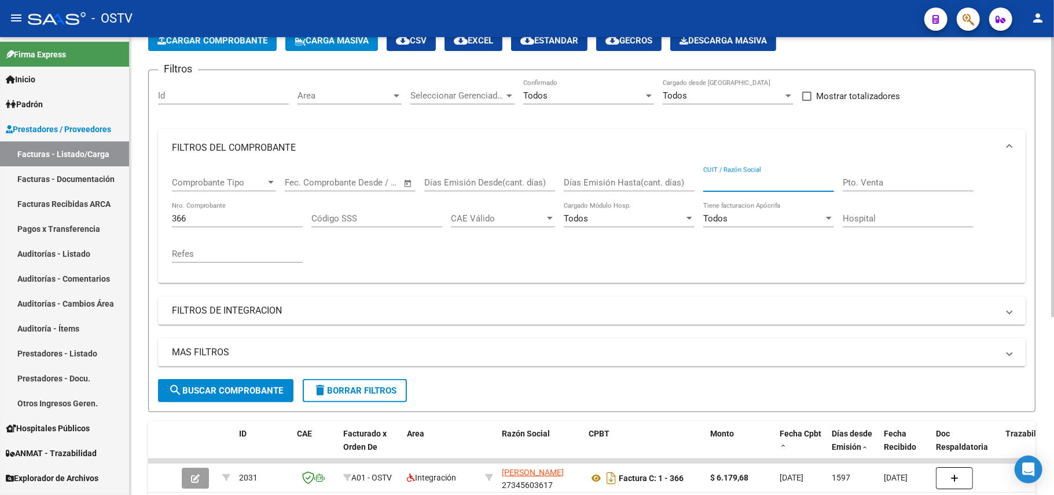
scroll to position [49, 0]
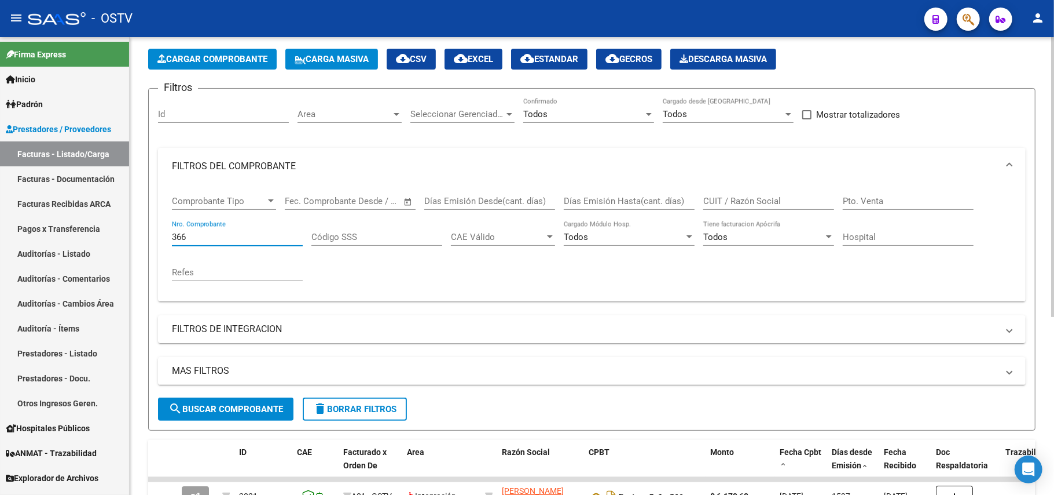
click at [292, 237] on input "366" at bounding box center [237, 237] width 131 height 10
type input "3"
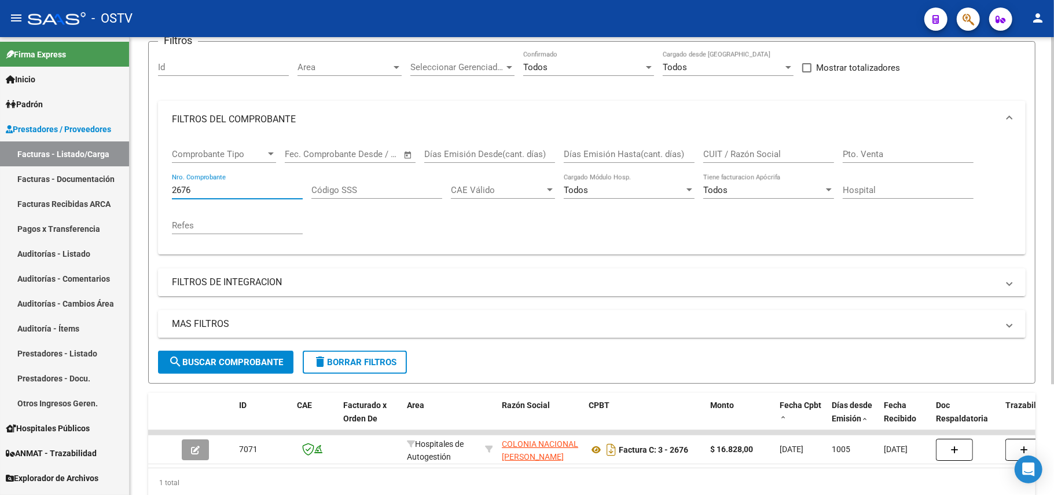
scroll to position [147, 0]
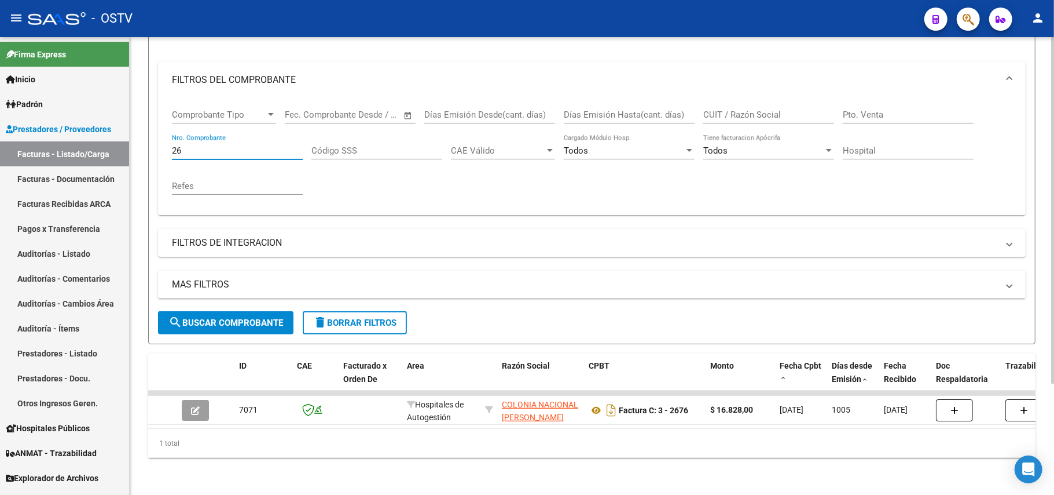
type input "2"
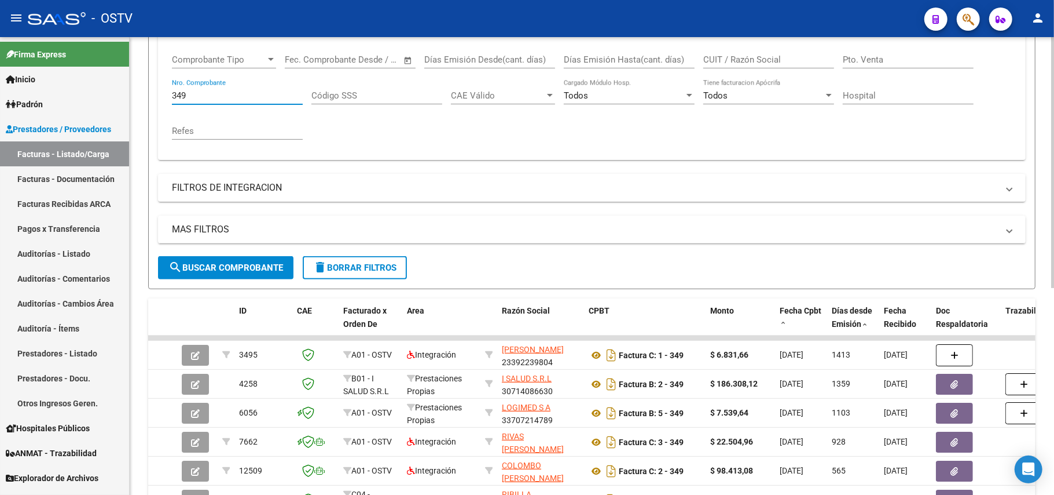
scroll to position [70, 0]
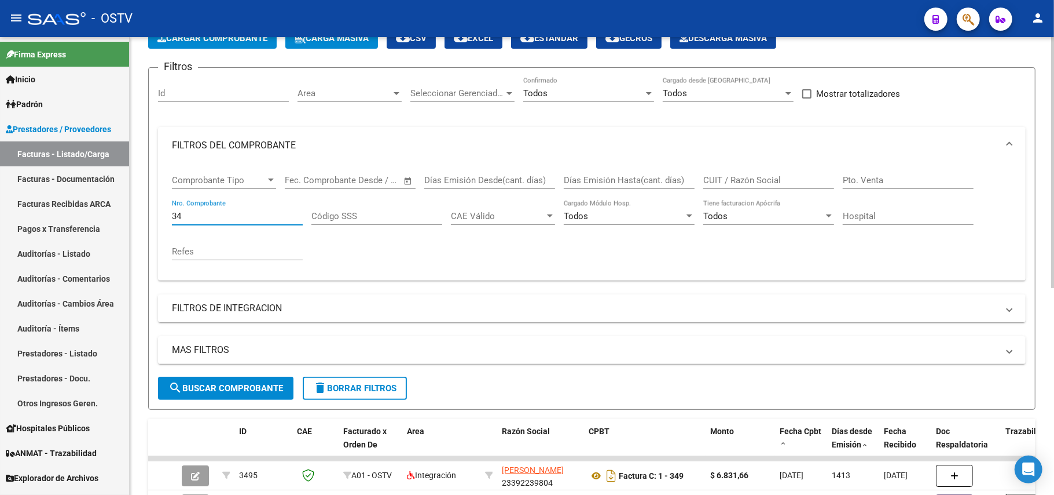
type input "3"
click at [760, 182] on input "CUIT / Razón Social" at bounding box center [769, 180] width 131 height 10
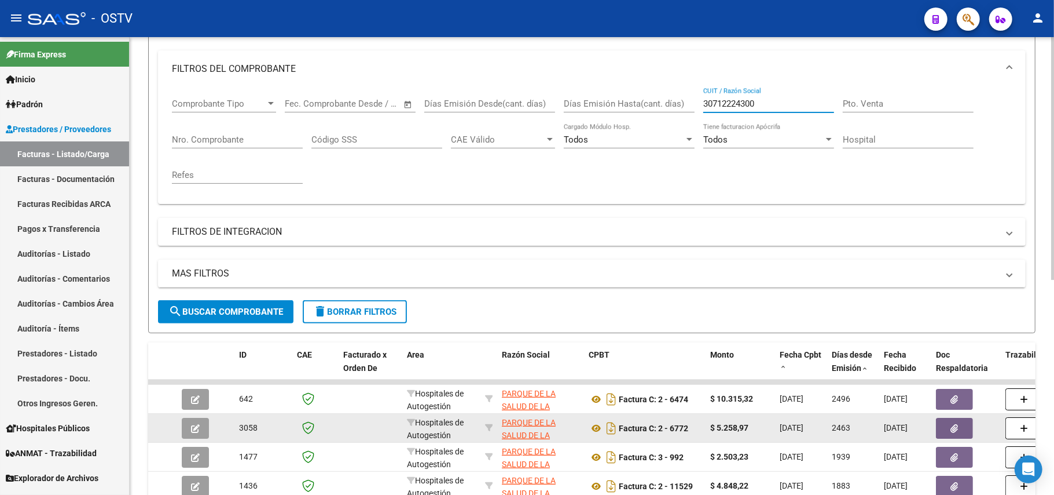
scroll to position [225, 0]
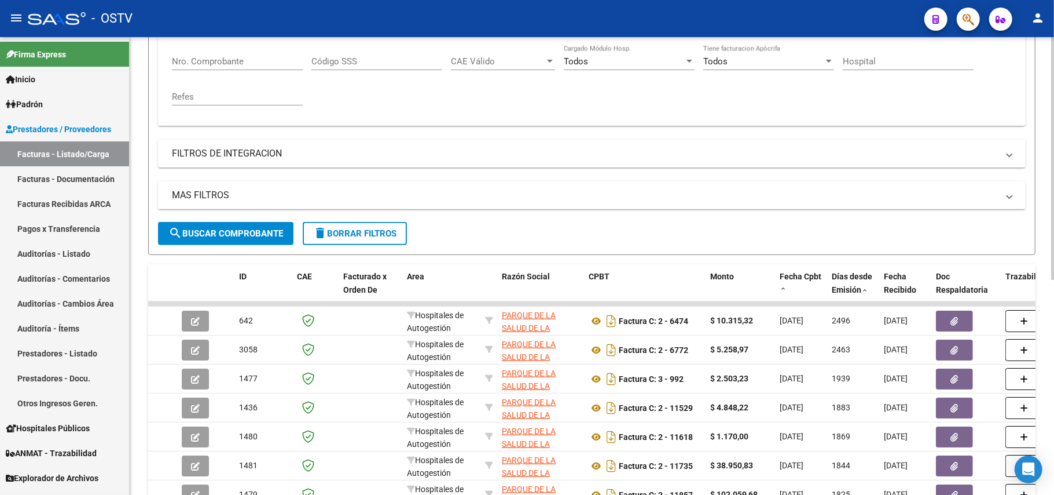
type input "30712224300"
click at [254, 63] on input "Nro. Comprobante" at bounding box center [237, 61] width 131 height 10
type input "349"
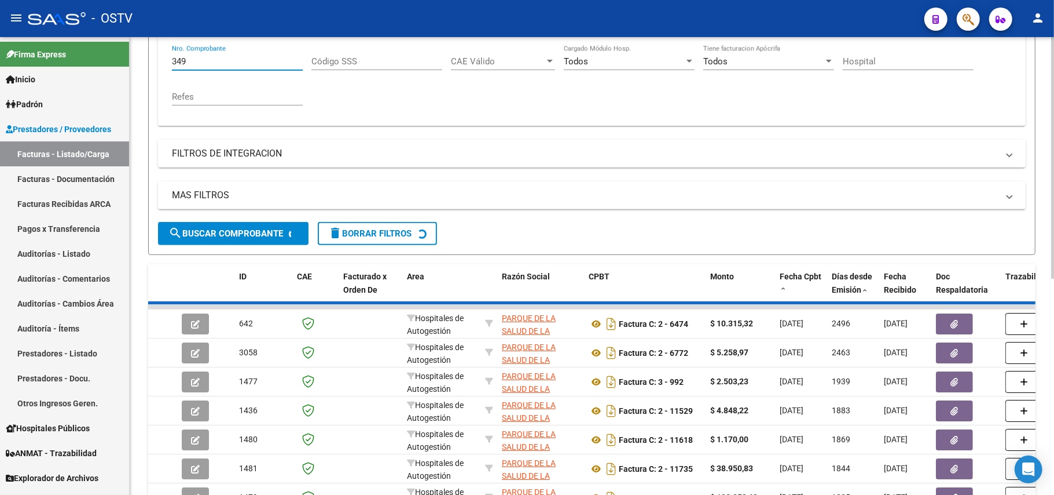
scroll to position [126, 0]
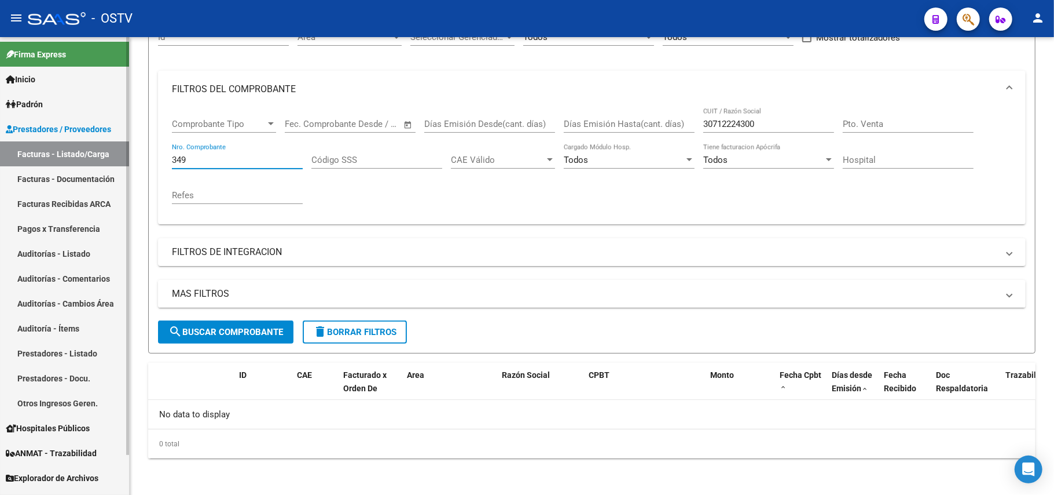
drag, startPoint x: 233, startPoint y: 163, endPoint x: 9, endPoint y: 146, distance: 224.1
click at [9, 146] on mat-sidenav-container "Firma Express Inicio Calendario SSS Instructivos Contacto OS Padrón Afiliados E…" at bounding box center [527, 265] width 1054 height 457
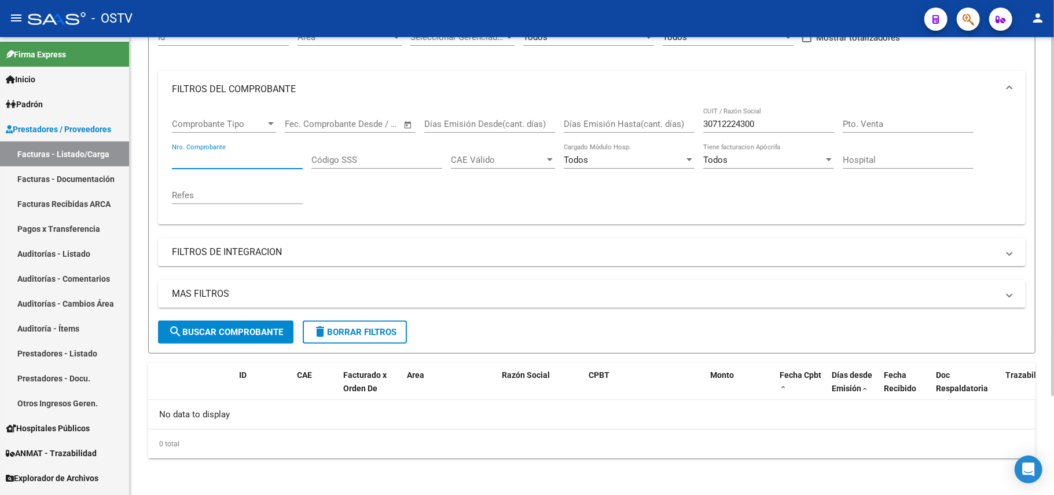
click at [202, 133] on div "Comprobante Tipo Comprobante Tipo" at bounding box center [224, 126] width 104 height 36
click at [205, 126] on span "Comprobante Tipo" at bounding box center [219, 124] width 94 height 10
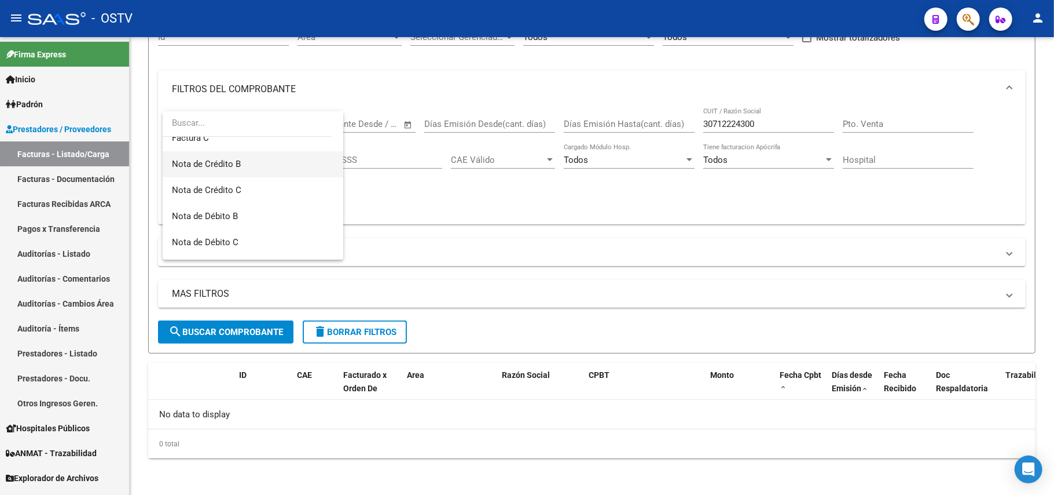
scroll to position [89, 0]
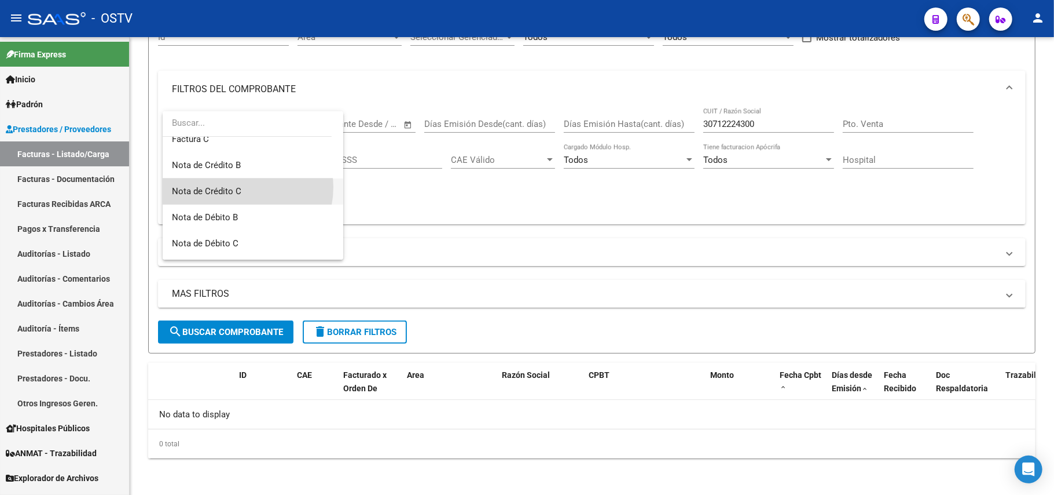
click at [241, 186] on span "Nota de Crédito C" at bounding box center [253, 191] width 162 height 26
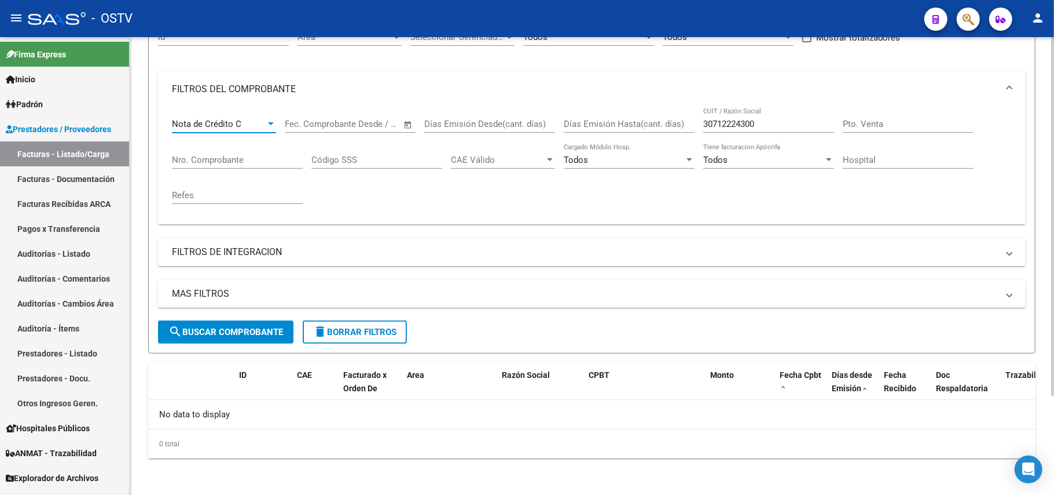
click at [241, 324] on button "search Buscar Comprobante" at bounding box center [226, 331] width 136 height 23
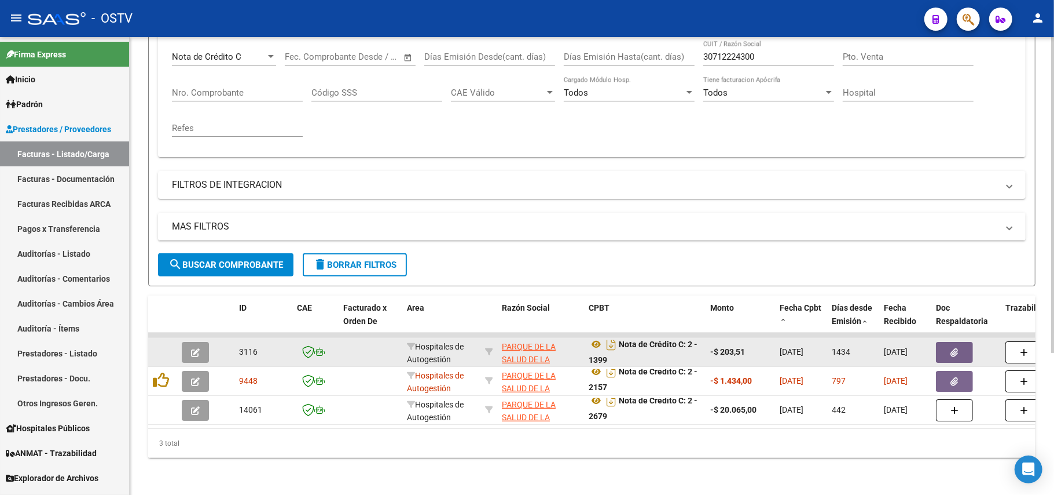
scroll to position [7, 0]
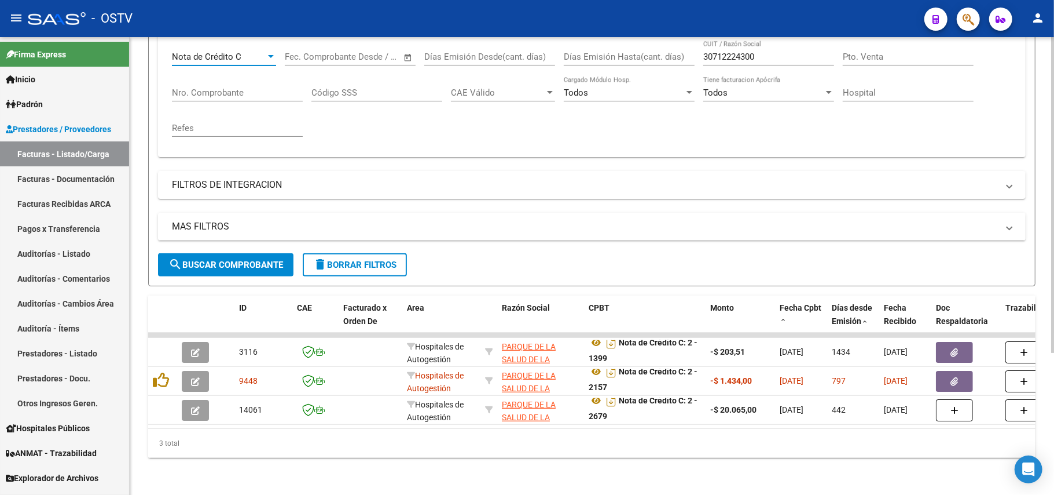
click at [259, 52] on div "Nota de Crédito C" at bounding box center [219, 57] width 94 height 10
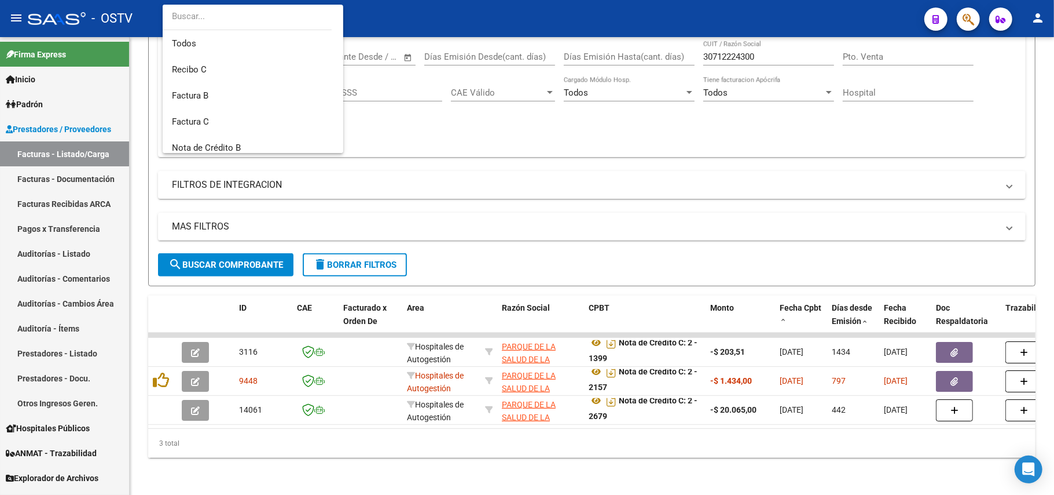
scroll to position [129, 0]
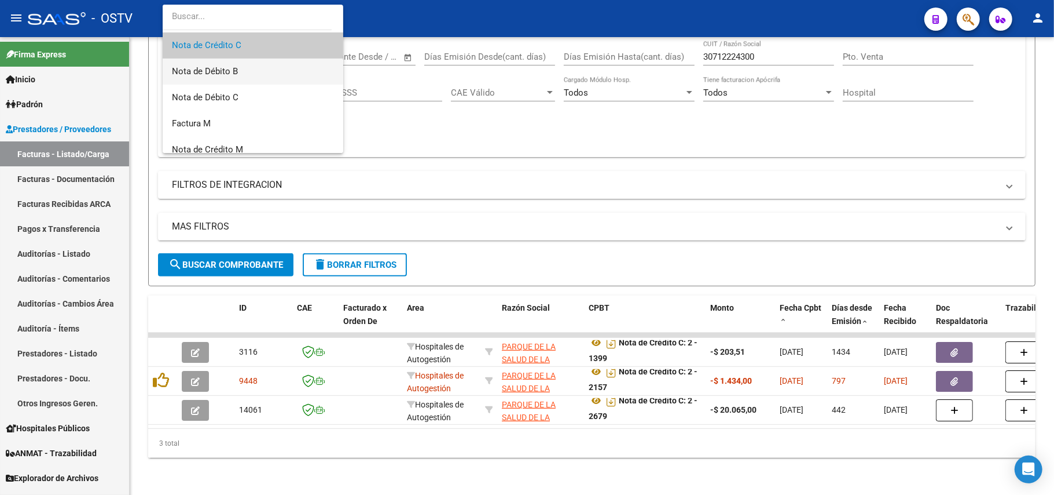
click at [255, 72] on span "Nota de Débito B" at bounding box center [253, 71] width 162 height 26
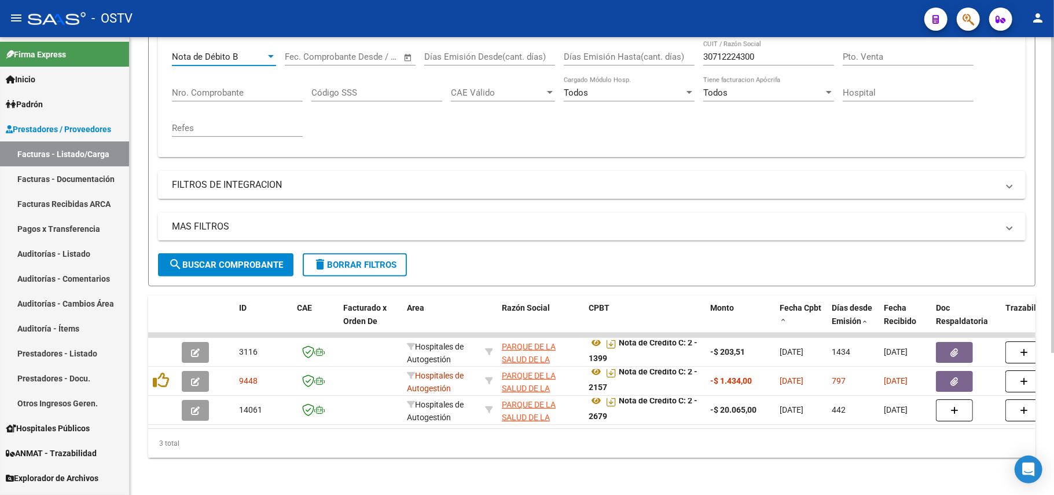
click at [269, 52] on div at bounding box center [271, 56] width 10 height 9
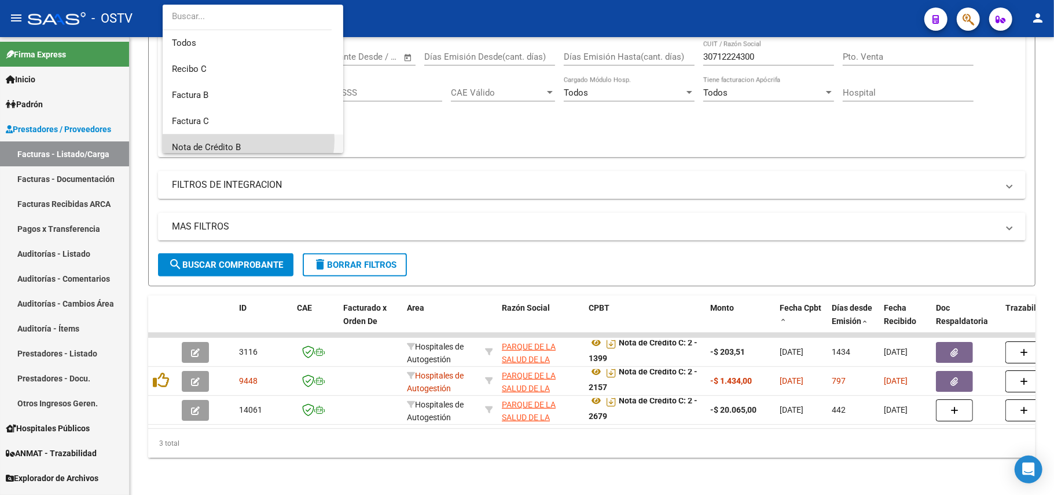
click at [246, 140] on span "Nota de Crédito B" at bounding box center [253, 147] width 162 height 26
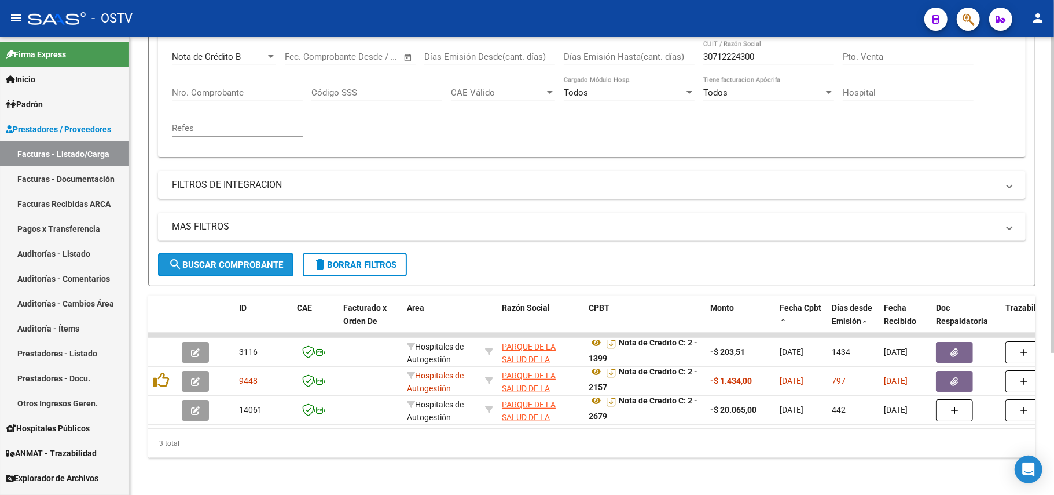
click at [235, 259] on span "search Buscar Comprobante" at bounding box center [226, 264] width 115 height 10
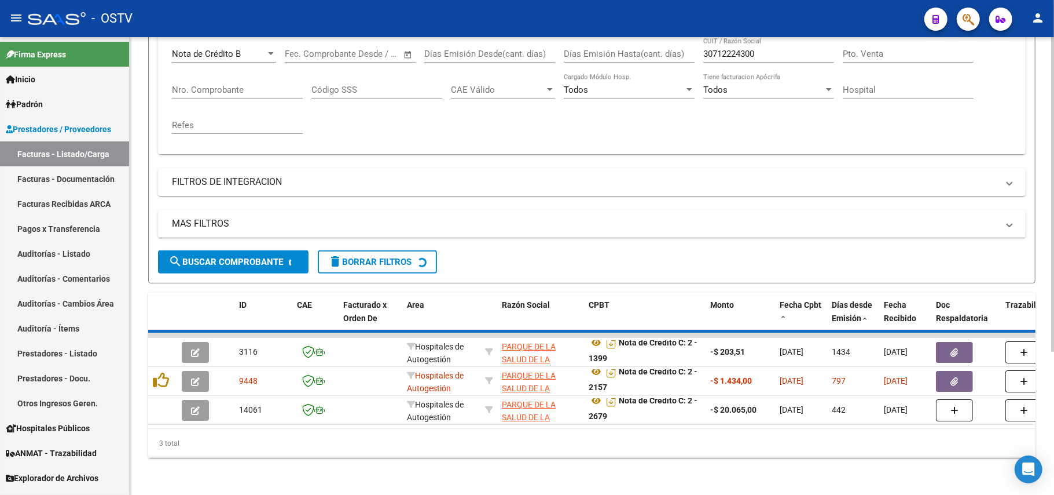
scroll to position [126, 0]
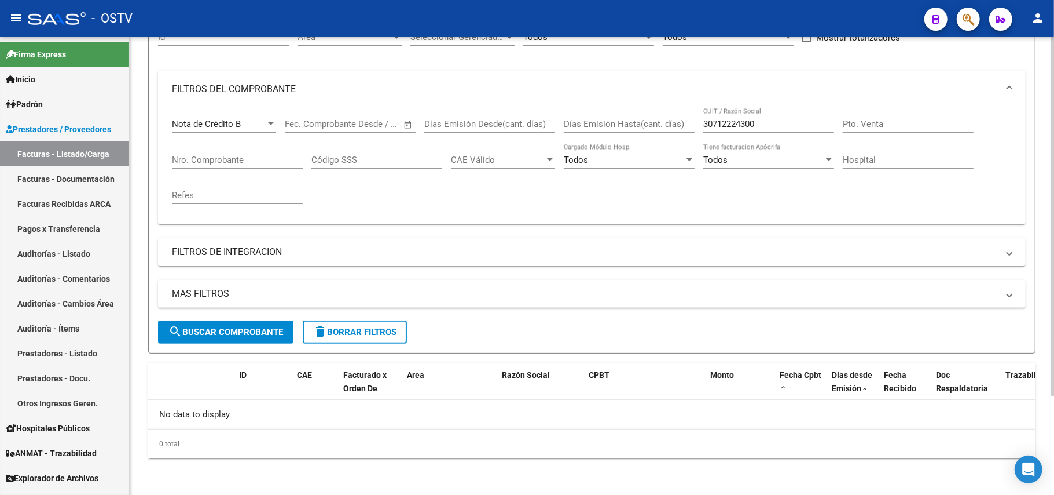
click at [272, 47] on div "Id" at bounding box center [223, 39] width 131 height 36
click at [276, 119] on div "Nota de Crédito B" at bounding box center [224, 124] width 104 height 10
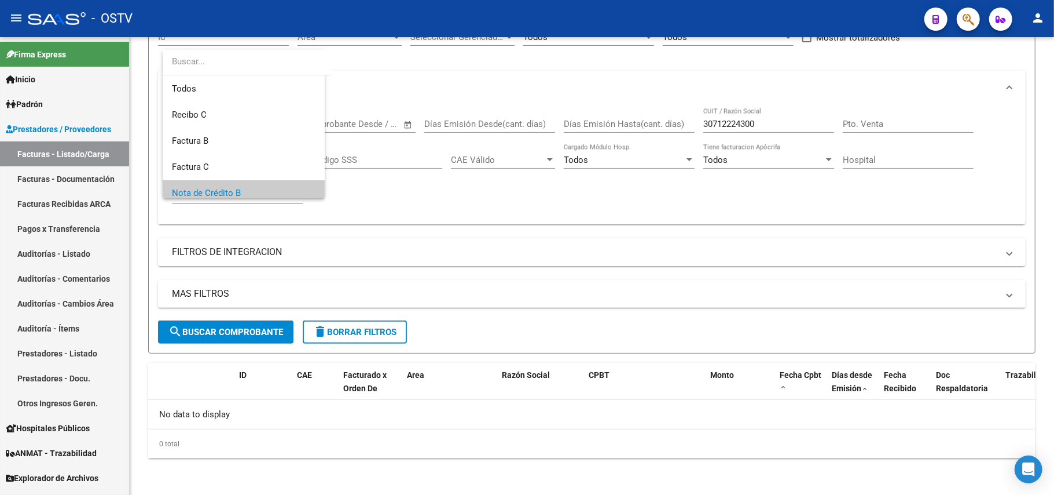
scroll to position [69, 0]
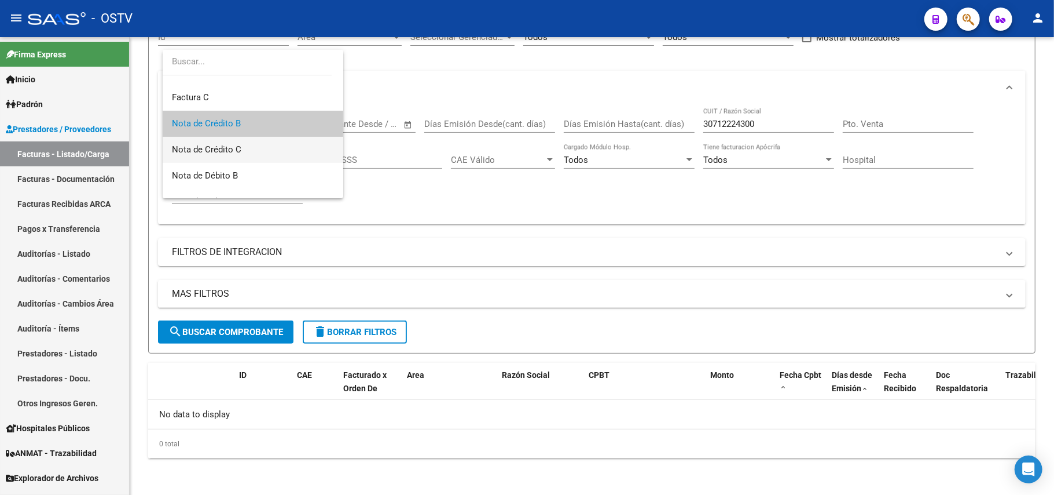
click at [271, 149] on span "Nota de Crédito C" at bounding box center [253, 150] width 162 height 26
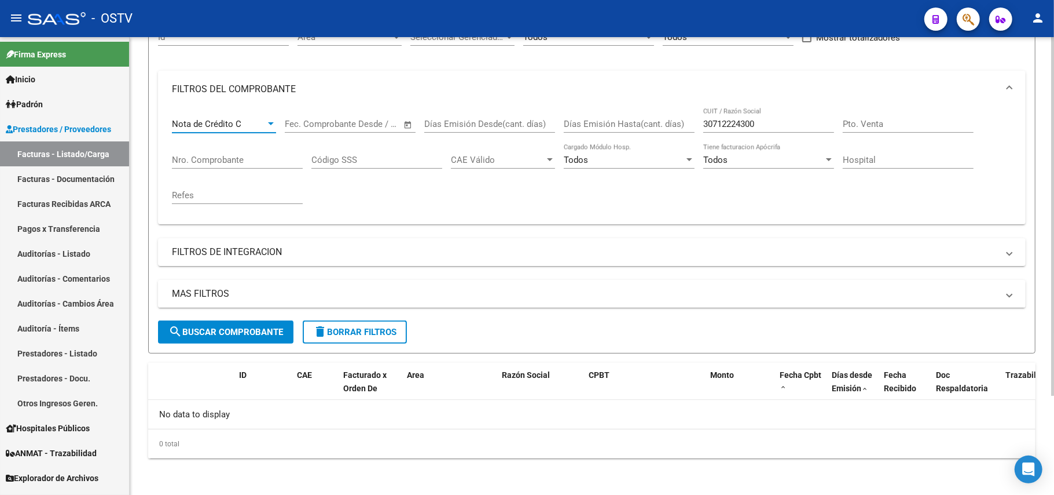
click at [243, 318] on div "MAS FILTROS Todos Con Doc. Respaldatoria Todos Con Trazabilidad Todos Asociado …" at bounding box center [592, 300] width 868 height 41
click at [244, 322] on button "search Buscar Comprobante" at bounding box center [226, 331] width 136 height 23
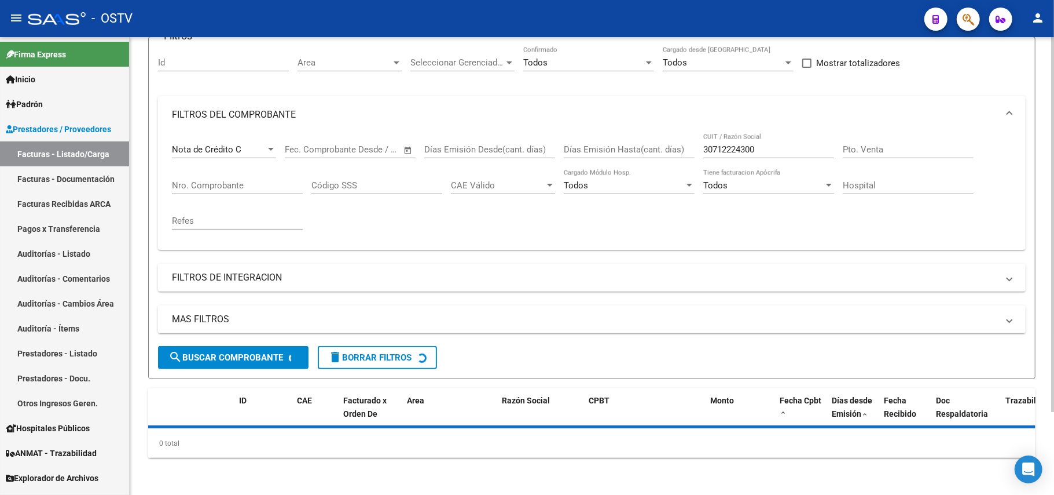
scroll to position [126, 0]
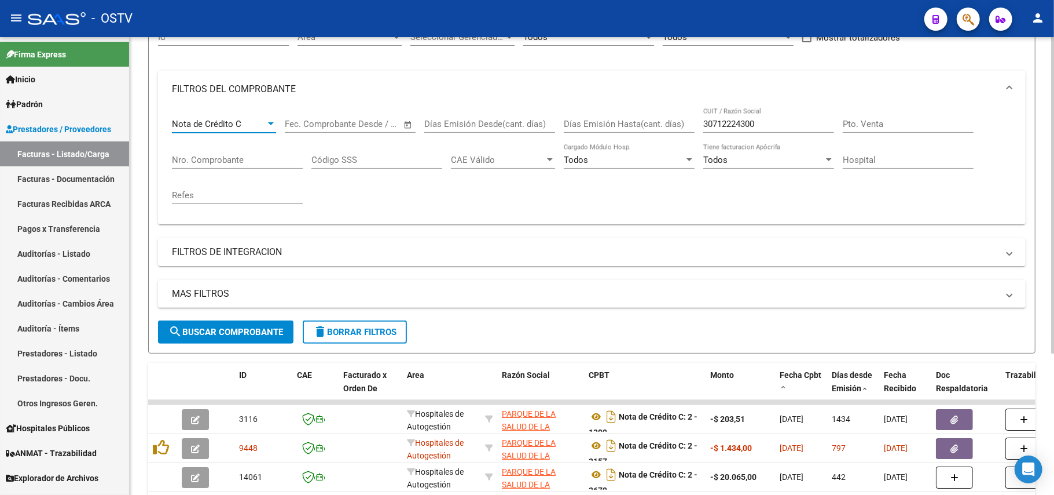
click at [269, 126] on div at bounding box center [271, 123] width 10 height 9
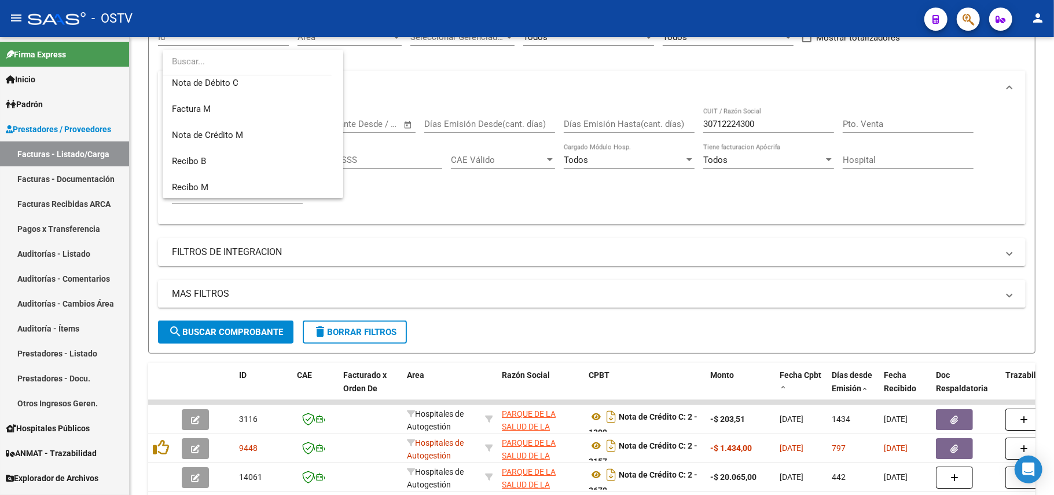
scroll to position [232, 0]
click at [587, 299] on div at bounding box center [527, 247] width 1054 height 495
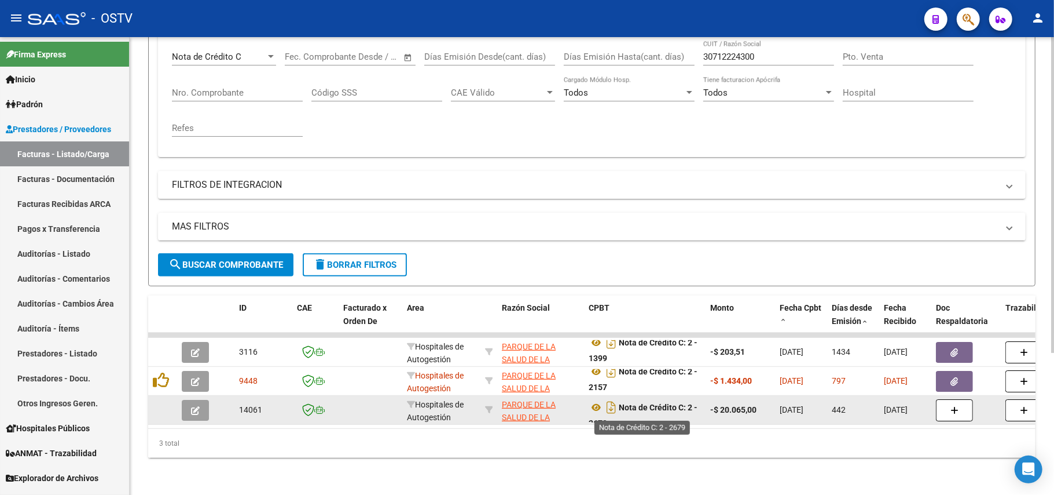
scroll to position [7, 0]
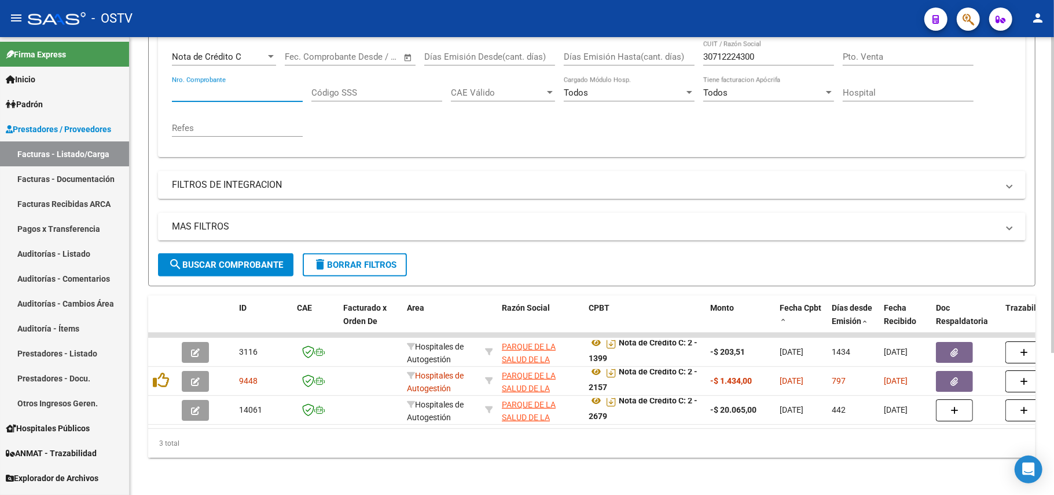
click at [218, 87] on input "Nro. Comprobante" at bounding box center [237, 92] width 131 height 10
click at [241, 52] on div "Nota de Crédito C" at bounding box center [219, 57] width 94 height 10
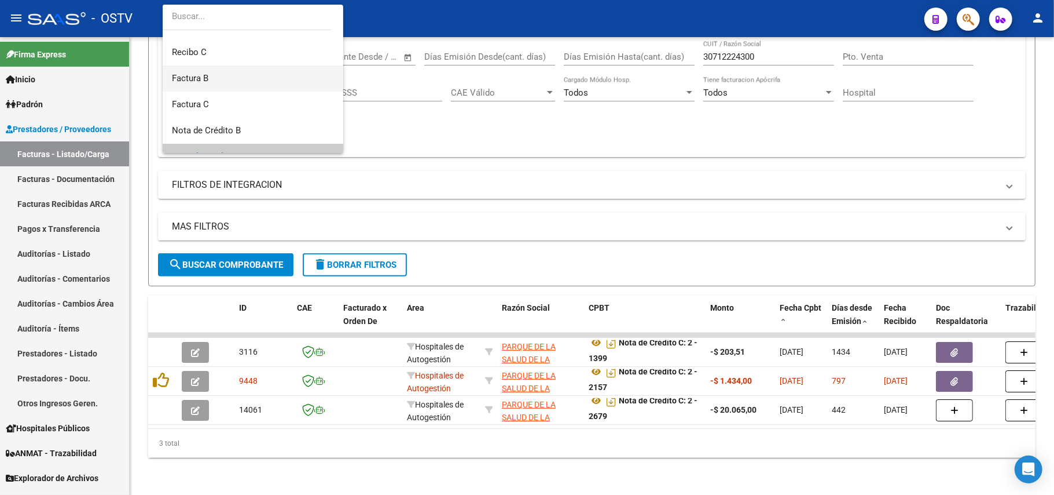
scroll to position [0, 0]
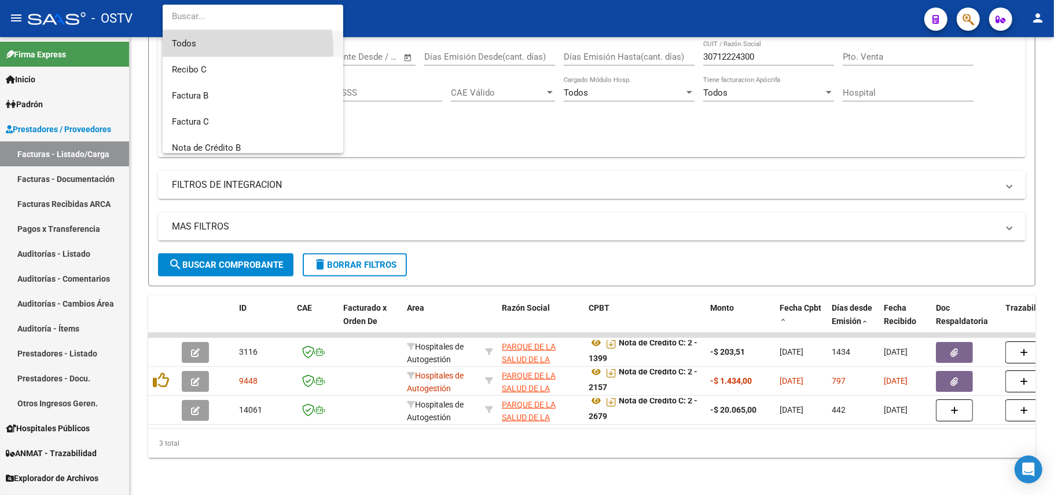
click at [221, 49] on span "Todos" at bounding box center [253, 44] width 162 height 26
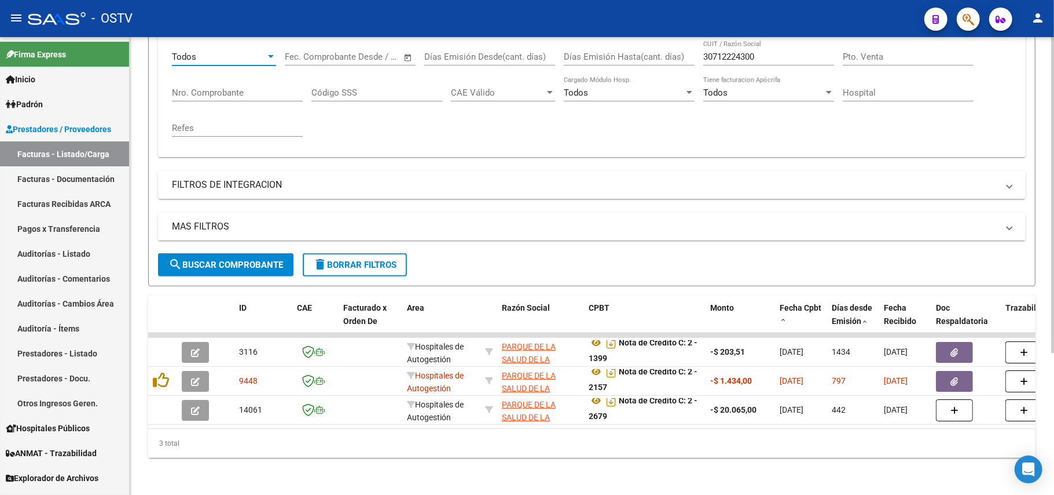
click at [244, 87] on input "Nro. Comprobante" at bounding box center [237, 92] width 131 height 10
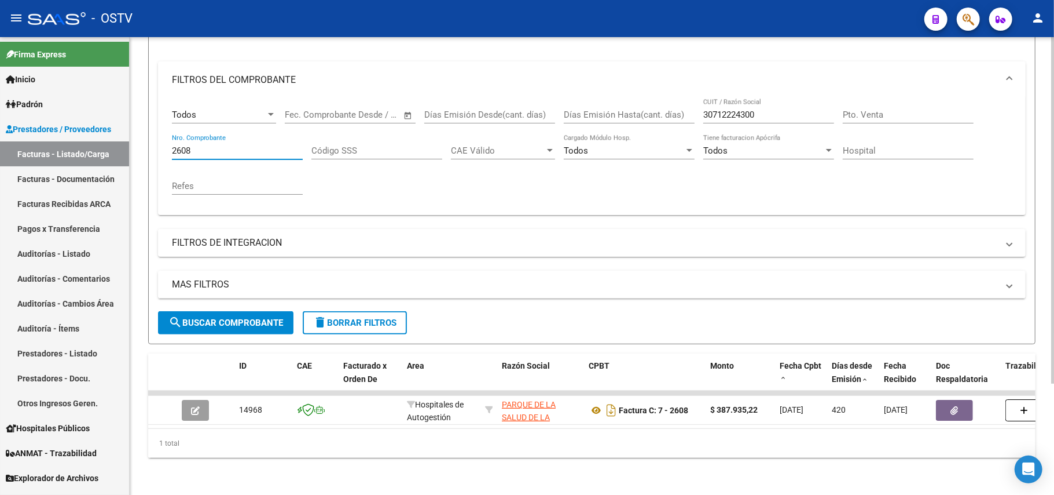
scroll to position [147, 0]
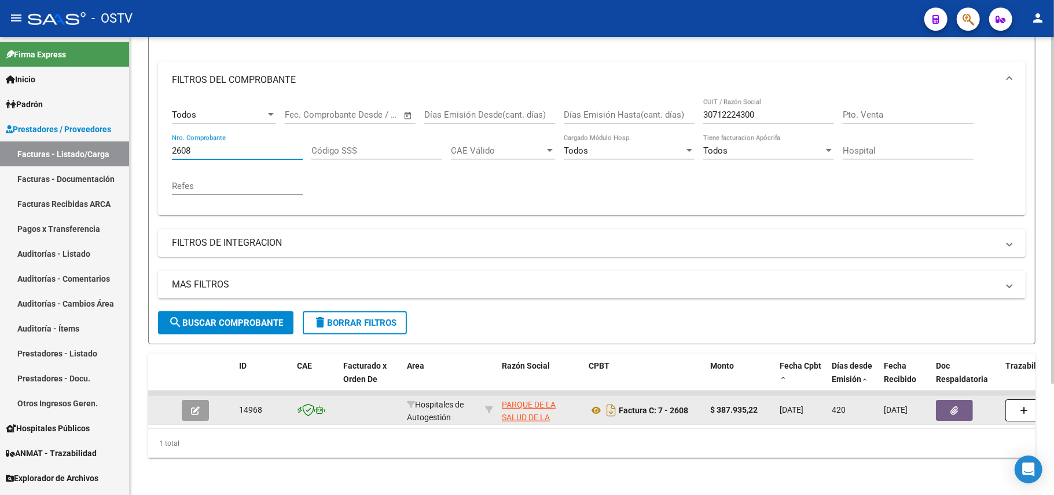
type input "2608"
click at [204, 401] on button "button" at bounding box center [195, 410] width 27 height 21
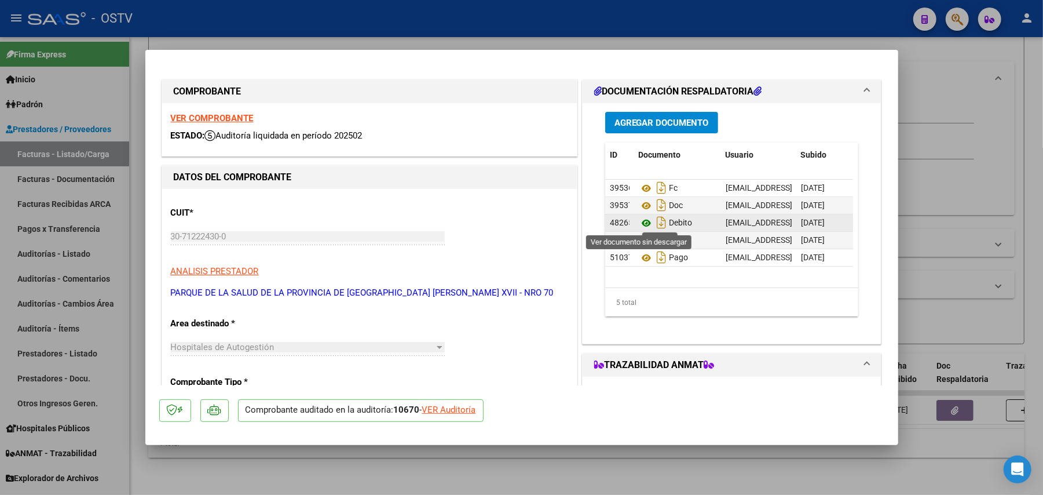
click at [645, 225] on icon at bounding box center [646, 223] width 15 height 14
click at [579, 26] on div at bounding box center [521, 247] width 1043 height 495
type input "$ 0,00"
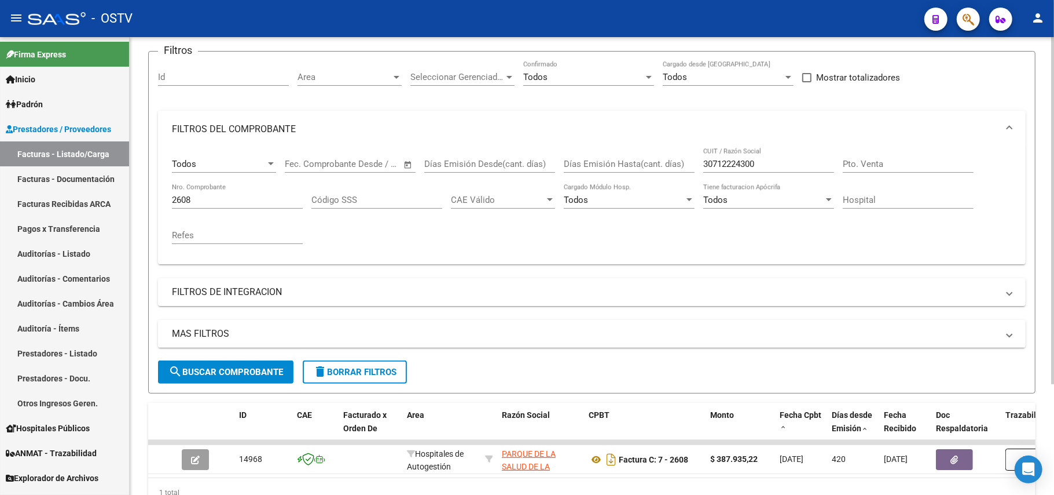
scroll to position [0, 0]
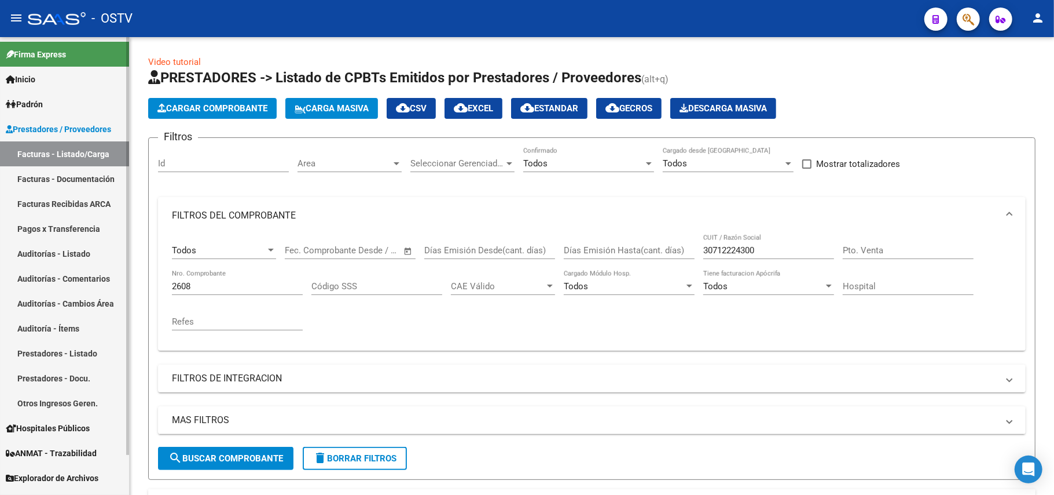
drag, startPoint x: 246, startPoint y: 288, endPoint x: 75, endPoint y: 290, distance: 170.8
click at [75, 290] on mat-sidenav-container "Firma Express Inicio Calendario SSS Instructivos Contacto OS Padrón Afiliados E…" at bounding box center [527, 265] width 1054 height 457
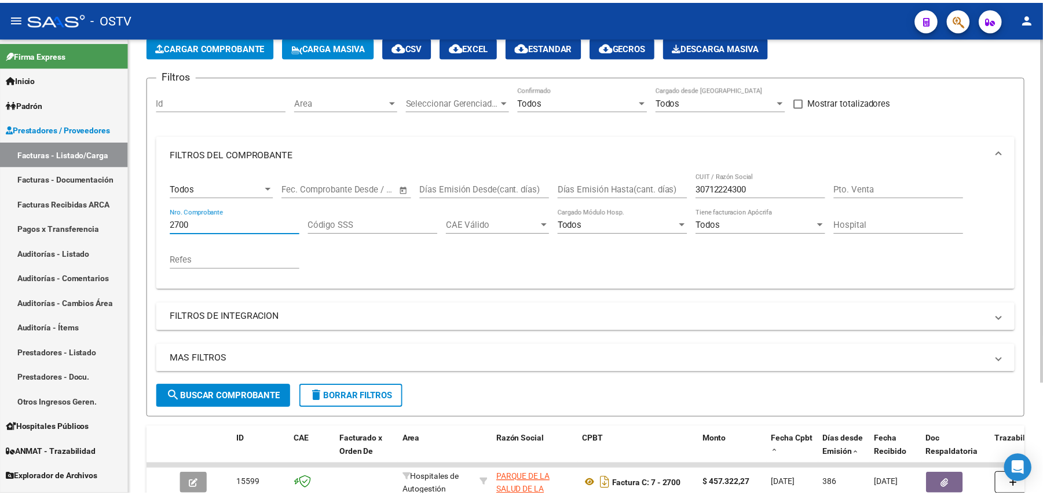
scroll to position [147, 0]
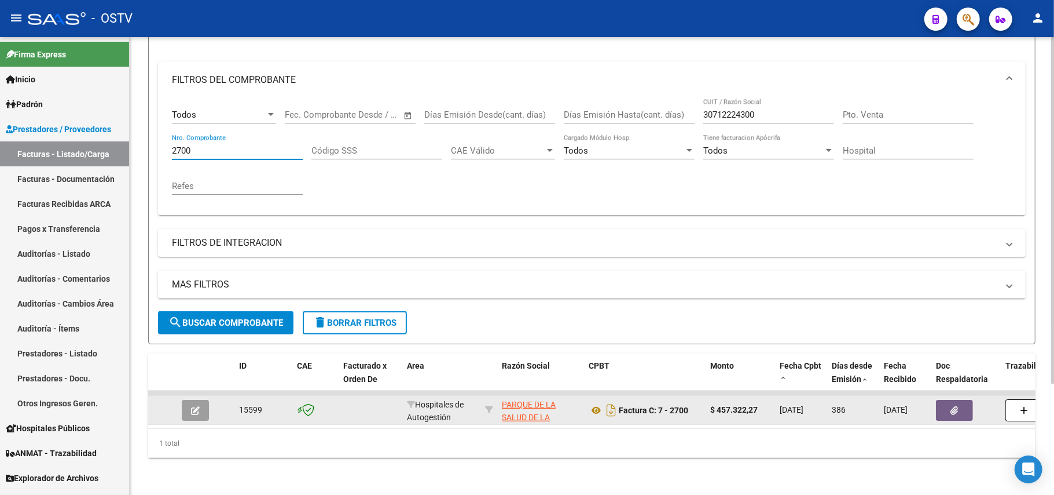
type input "2700"
click at [202, 401] on button "button" at bounding box center [195, 410] width 27 height 21
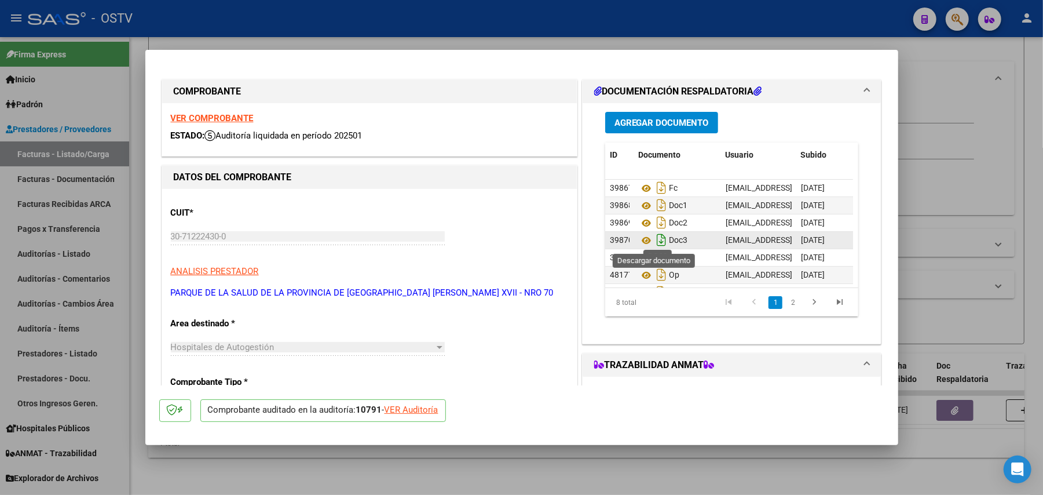
scroll to position [46, 0]
click at [639, 233] on icon at bounding box center [646, 240] width 15 height 14
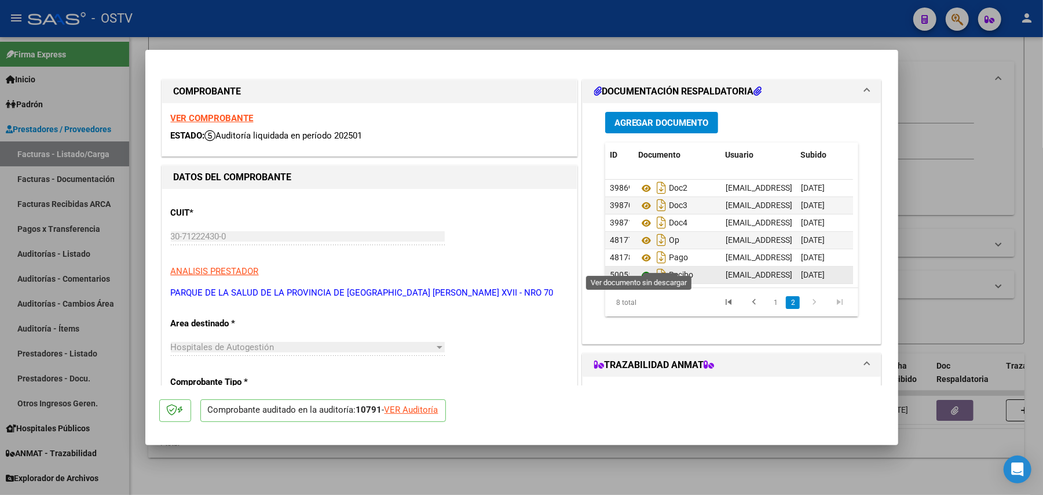
click at [639, 268] on icon at bounding box center [646, 275] width 15 height 14
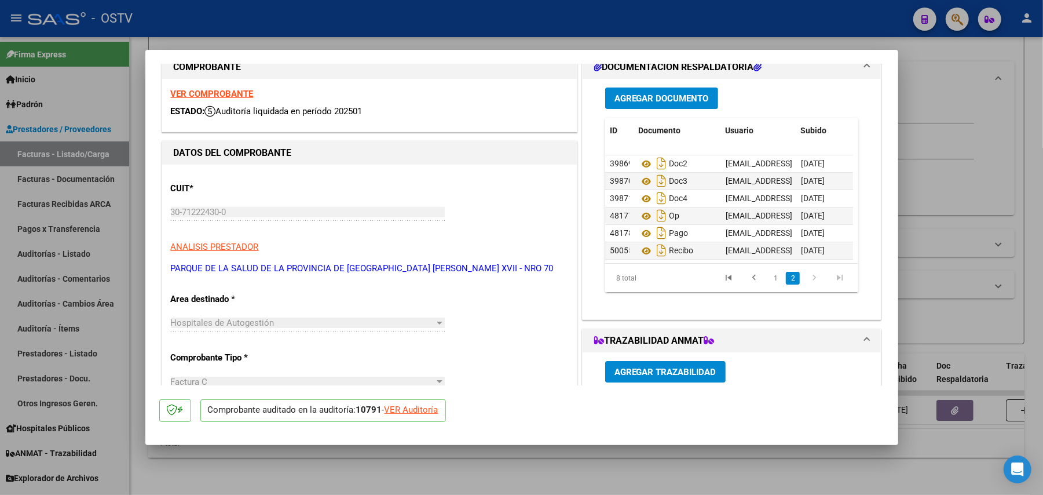
scroll to position [0, 0]
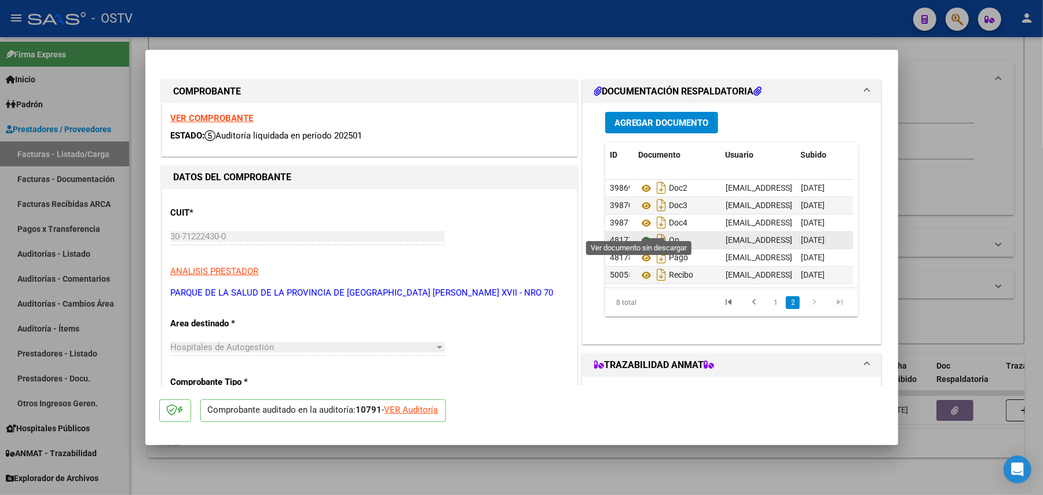
click at [639, 233] on icon at bounding box center [646, 240] width 15 height 14
drag, startPoint x: 89, startPoint y: 207, endPoint x: 237, endPoint y: 173, distance: 152.8
click at [89, 207] on div at bounding box center [521, 247] width 1043 height 495
type input "$ 0,00"
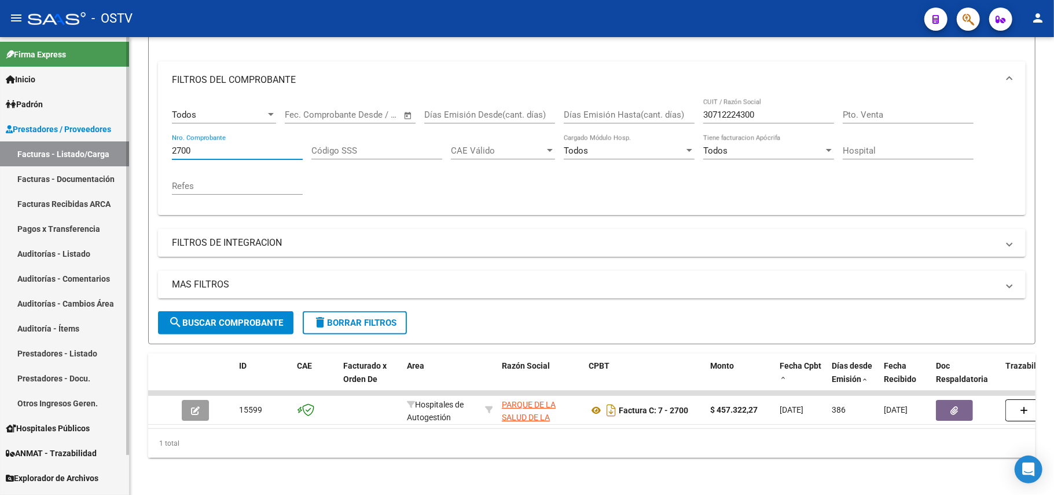
drag, startPoint x: 244, startPoint y: 137, endPoint x: 1, endPoint y: 107, distance: 245.7
click at [0, 108] on mat-sidenav-container "Firma Express Inicio Calendario SSS Instructivos Contacto OS Padrón Afiliados E…" at bounding box center [527, 265] width 1054 height 457
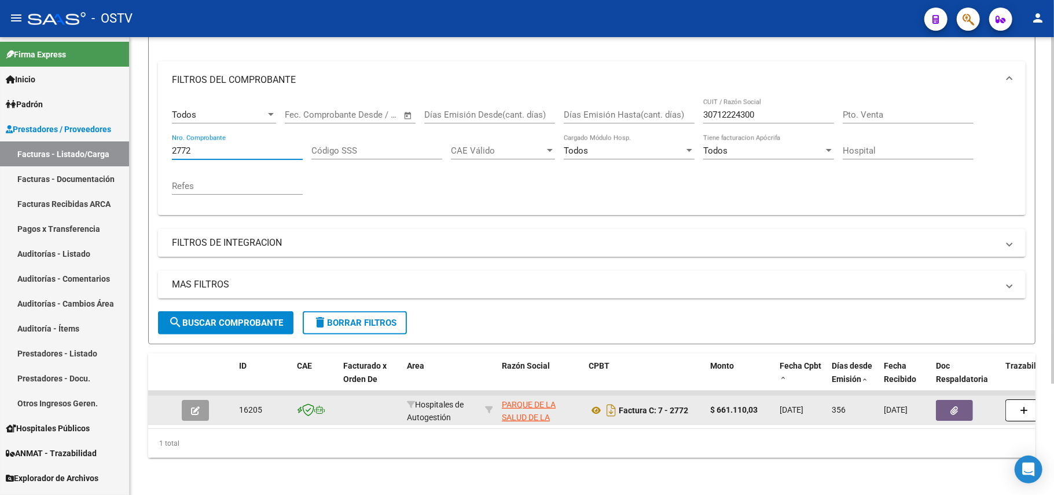
type input "2772"
click at [200, 400] on button "button" at bounding box center [195, 410] width 27 height 21
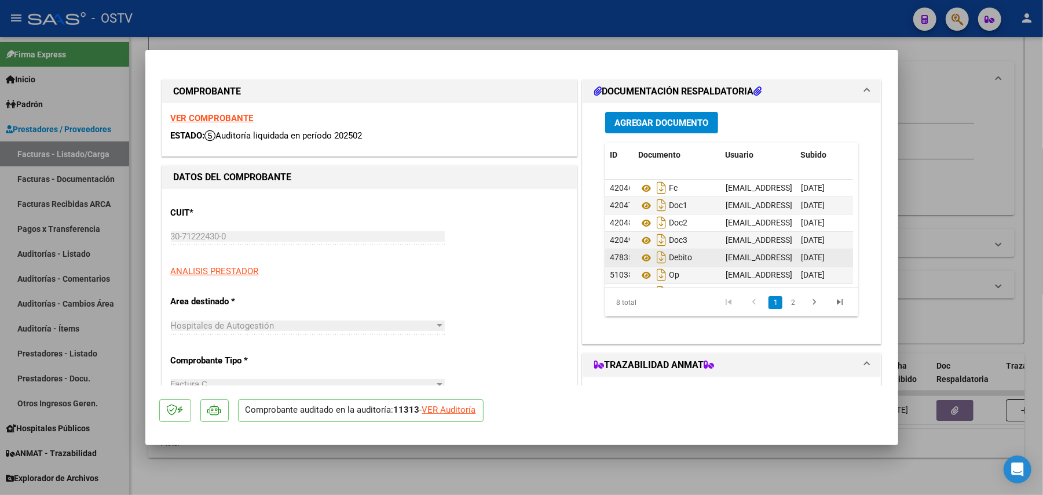
scroll to position [46, 0]
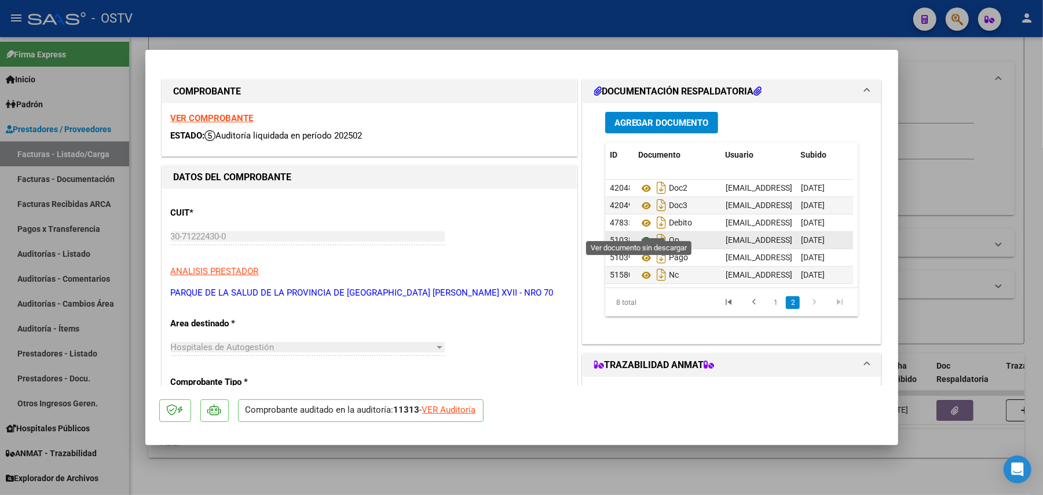
click at [644, 233] on icon at bounding box center [646, 240] width 15 height 14
click at [639, 216] on icon at bounding box center [646, 223] width 15 height 14
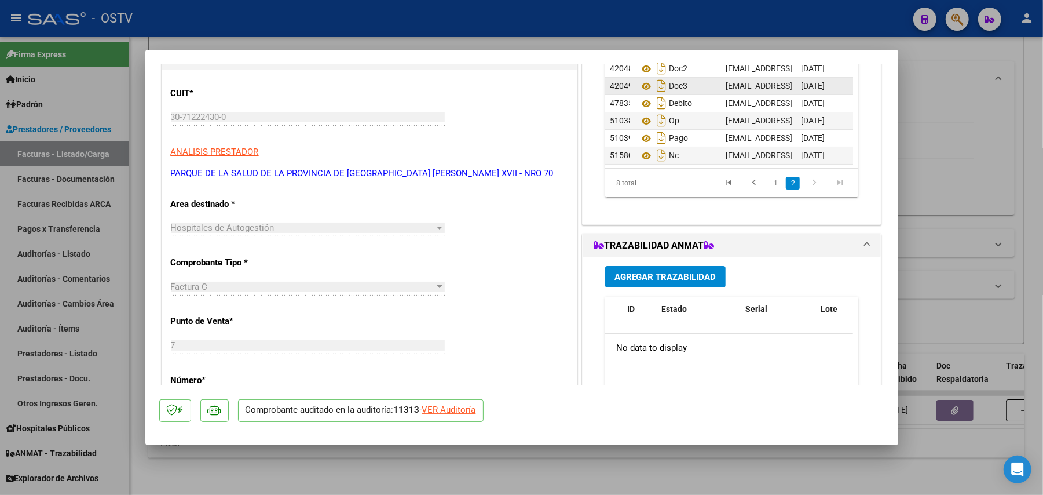
scroll to position [0, 0]
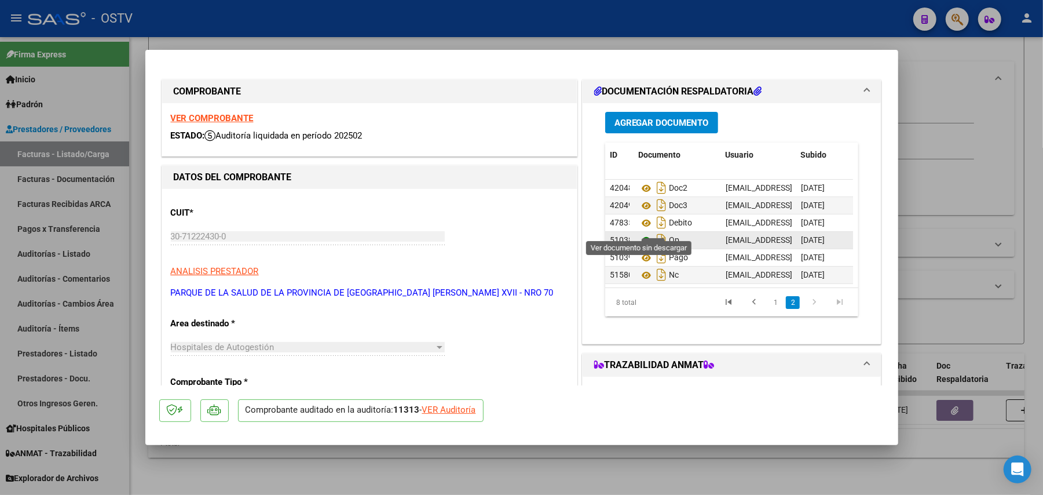
click at [639, 233] on icon at bounding box center [646, 240] width 15 height 14
click at [281, 24] on div at bounding box center [521, 247] width 1043 height 495
type input "$ 0,00"
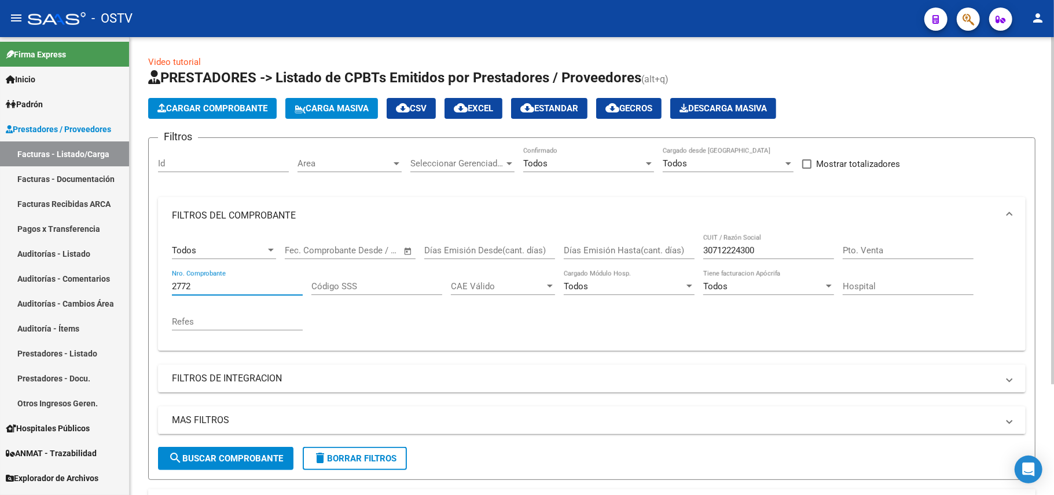
click at [250, 290] on input "2772" at bounding box center [237, 286] width 131 height 10
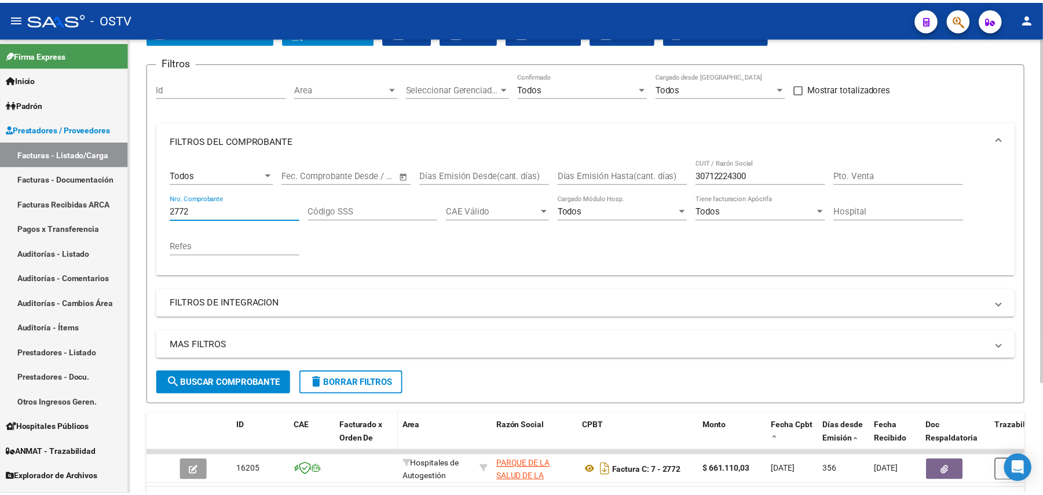
scroll to position [147, 0]
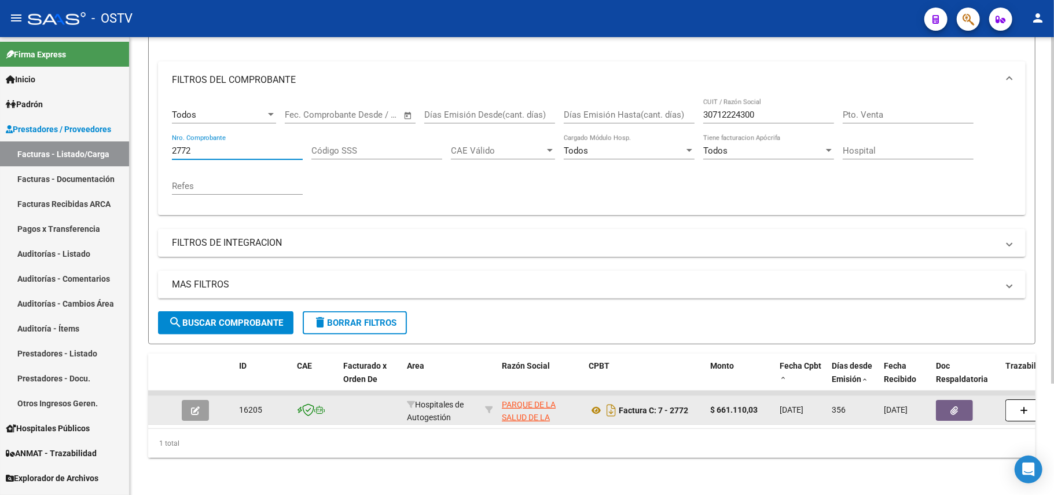
click at [184, 405] on button "button" at bounding box center [195, 410] width 27 height 21
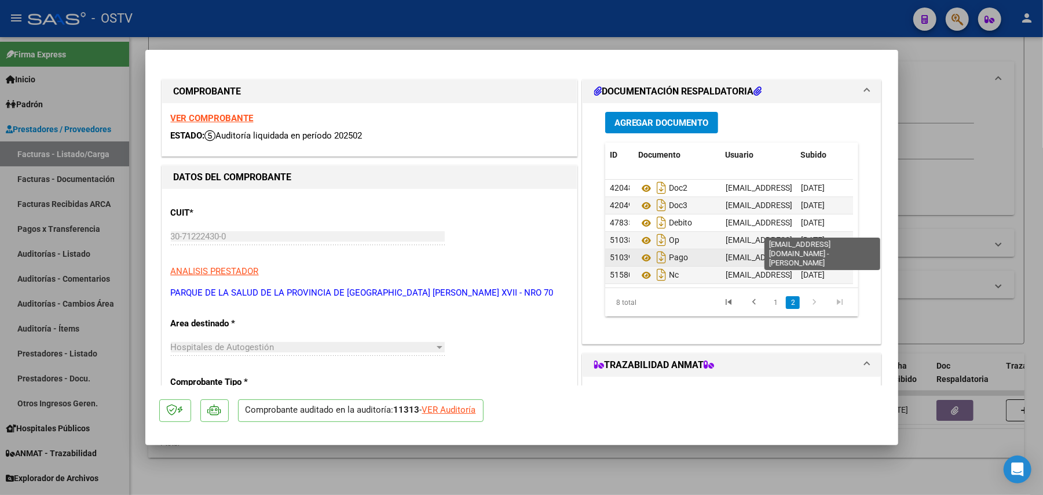
scroll to position [46, 0]
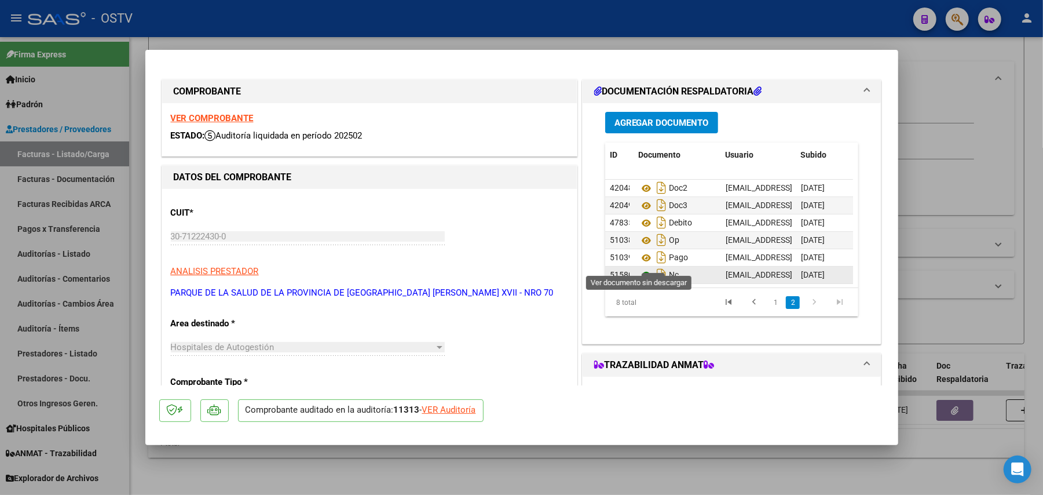
click at [639, 268] on icon at bounding box center [646, 275] width 15 height 14
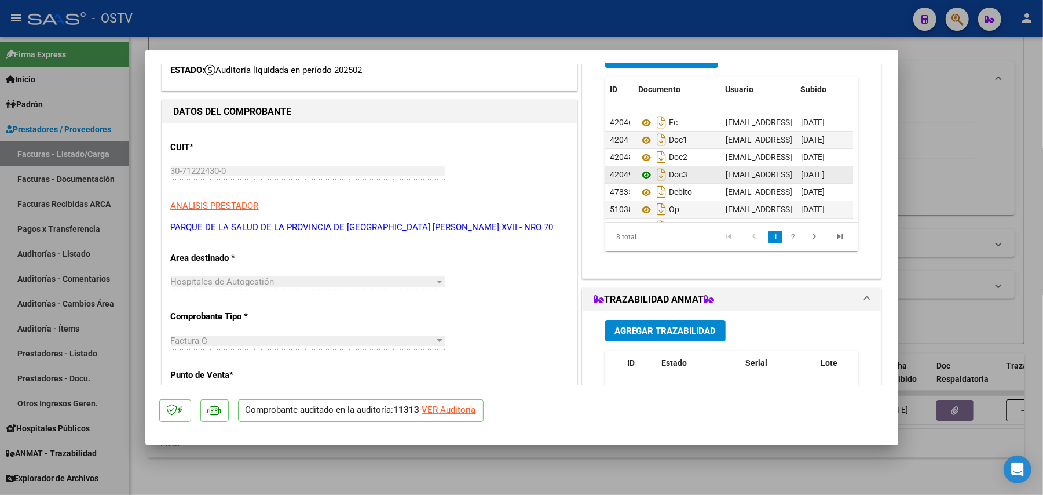
scroll to position [0, 0]
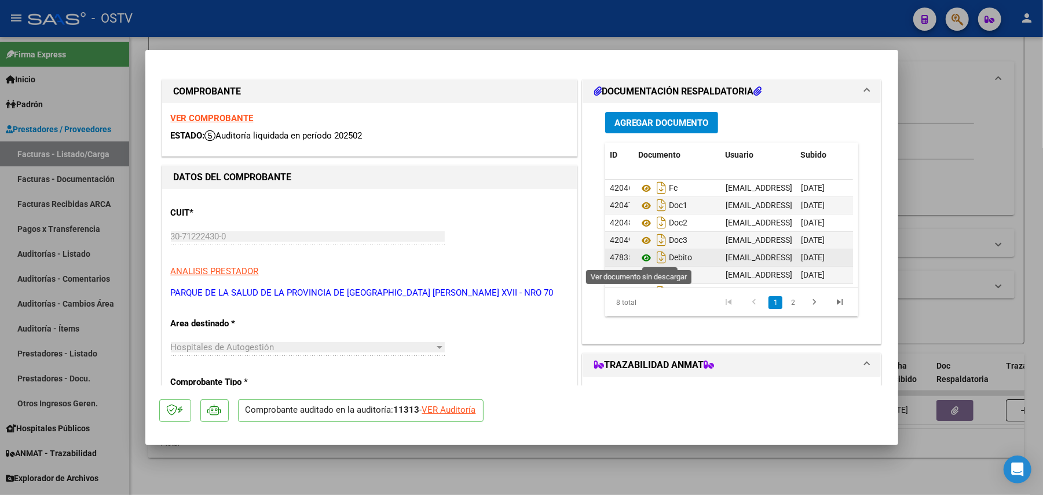
click at [642, 259] on icon at bounding box center [646, 258] width 15 height 14
